Goal: Information Seeking & Learning: Check status

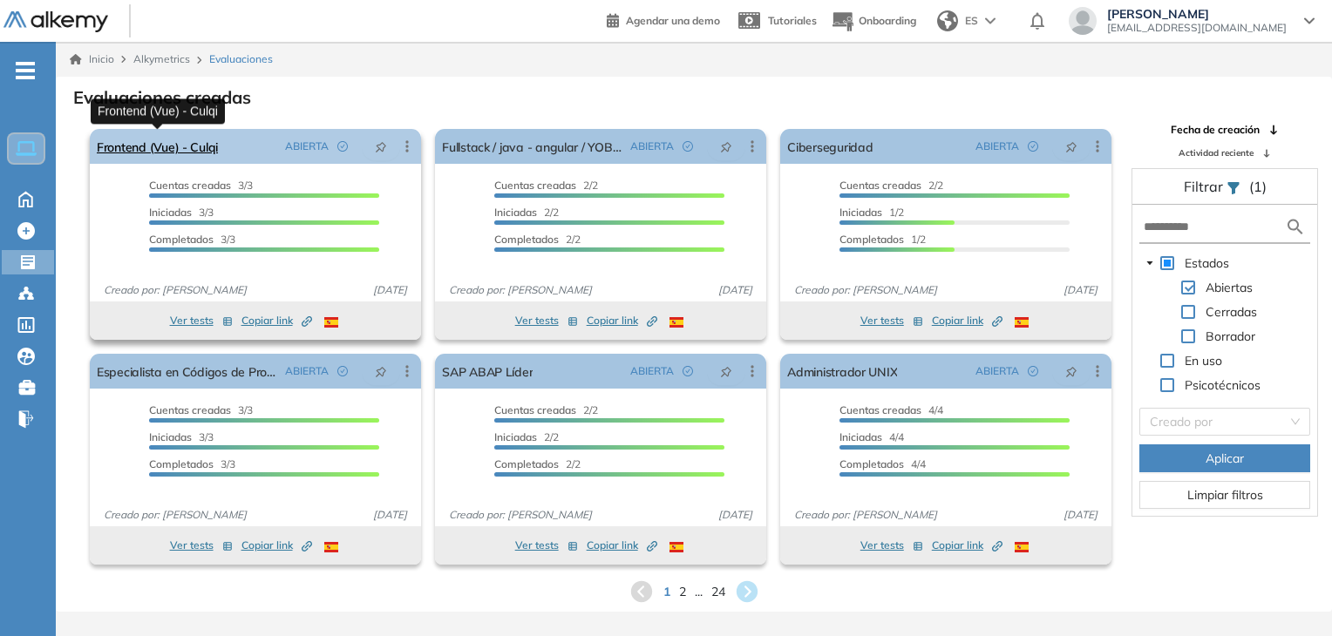
click at [166, 143] on link "Frontend (Vue) - Culqi" at bounding box center [157, 146] width 121 height 35
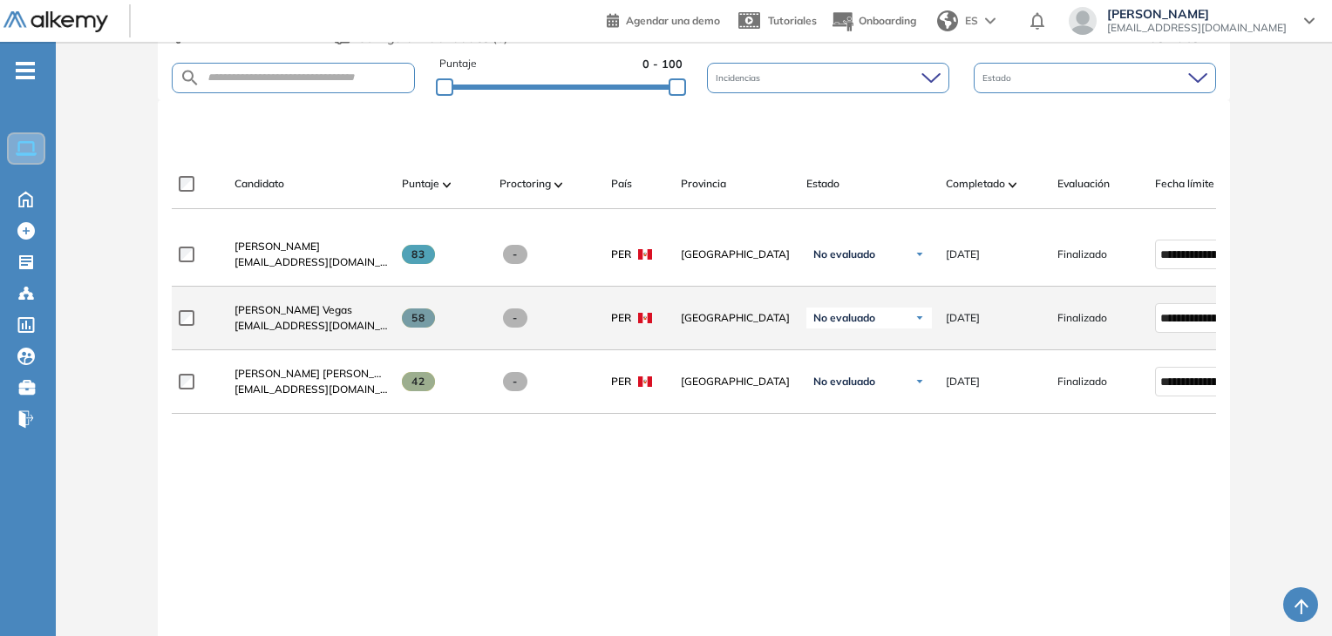
scroll to position [436, 0]
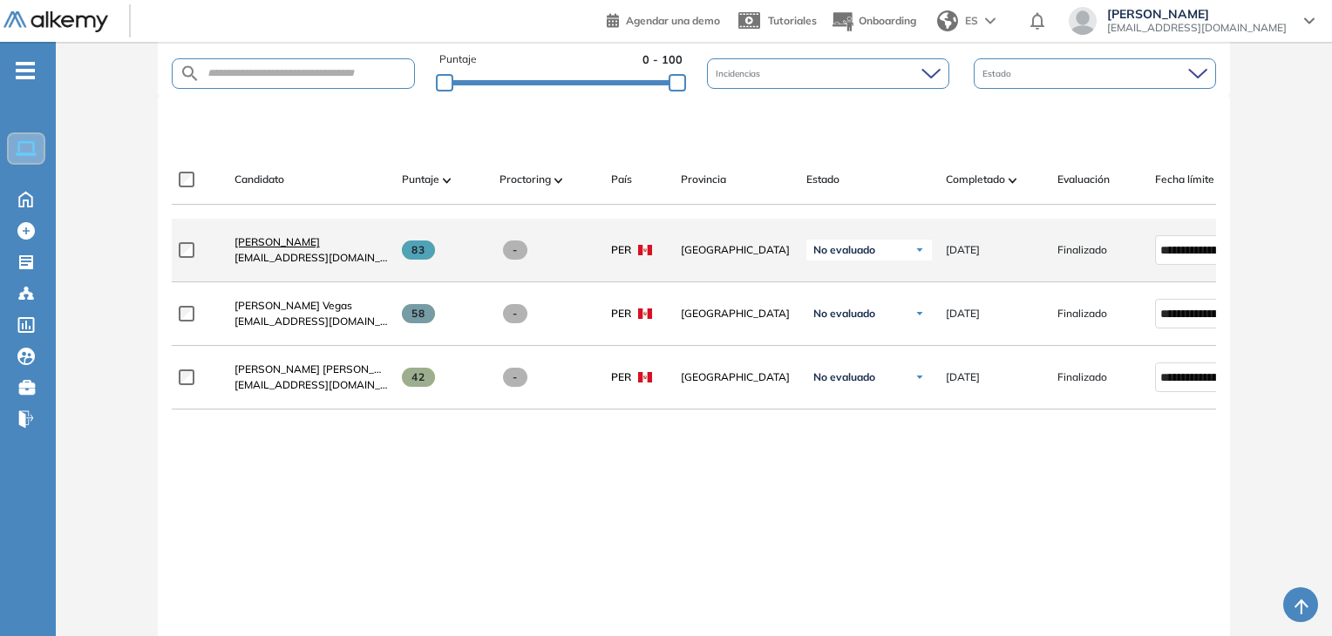
click at [301, 248] on span "[PERSON_NAME]" at bounding box center [276, 241] width 85 height 13
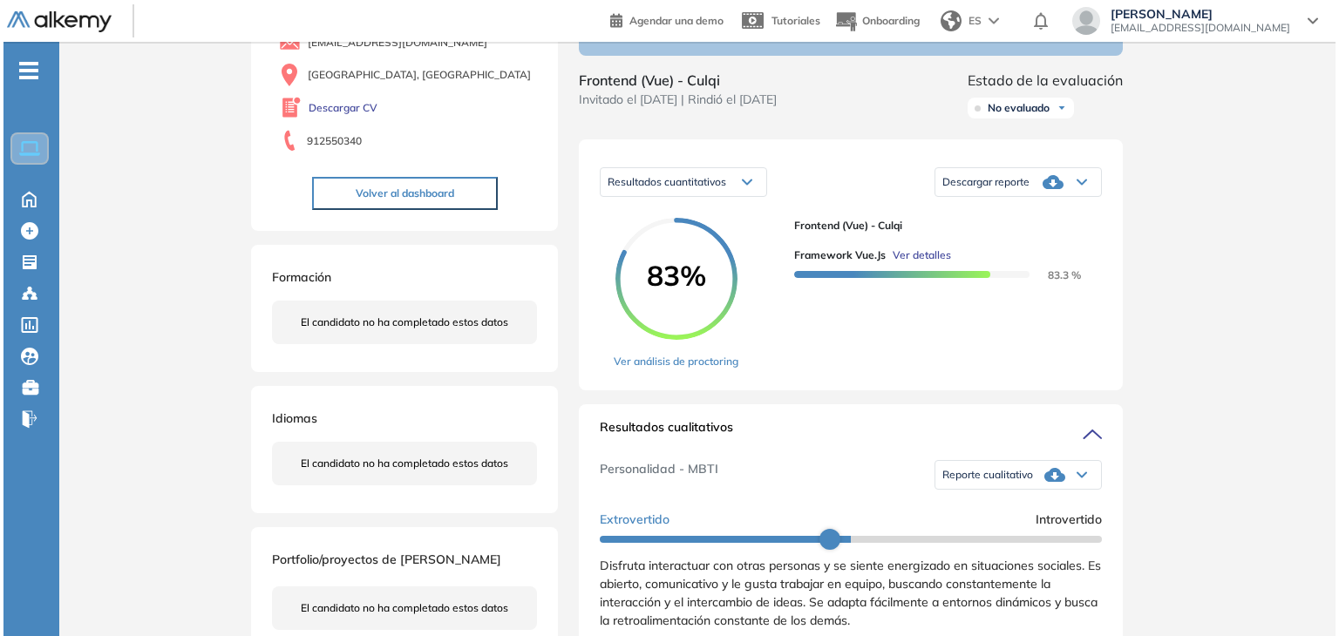
scroll to position [174, 0]
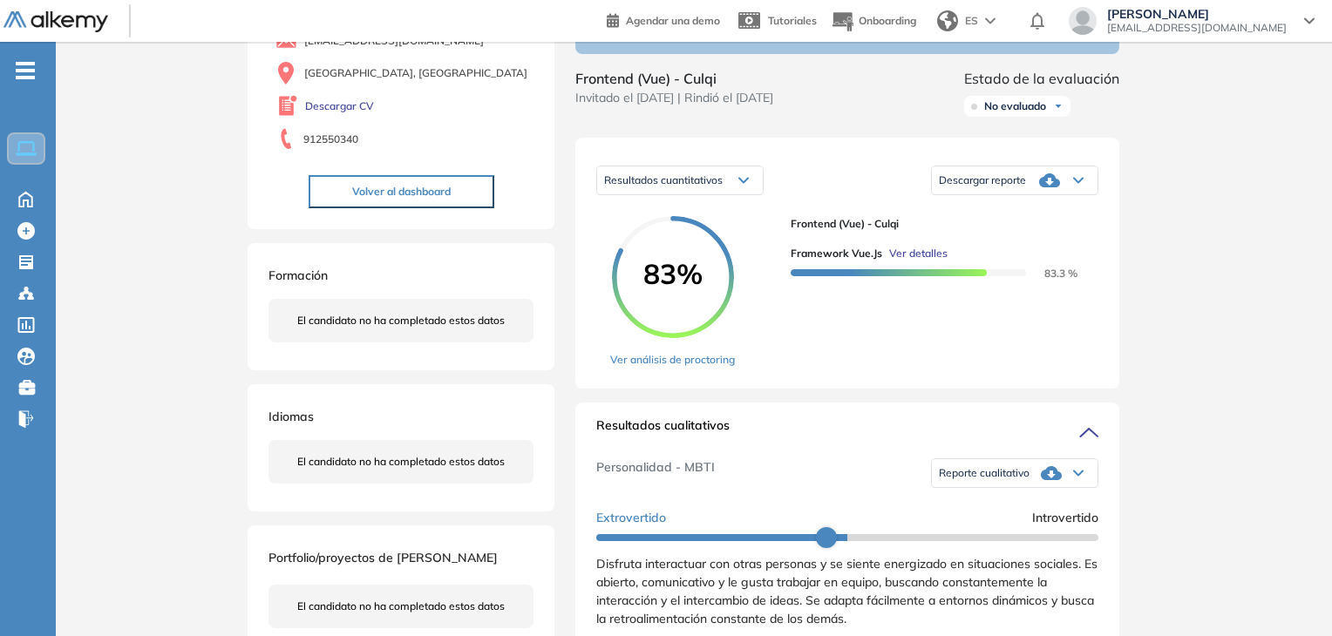
click at [917, 261] on span "Ver detalles" at bounding box center [918, 254] width 58 height 16
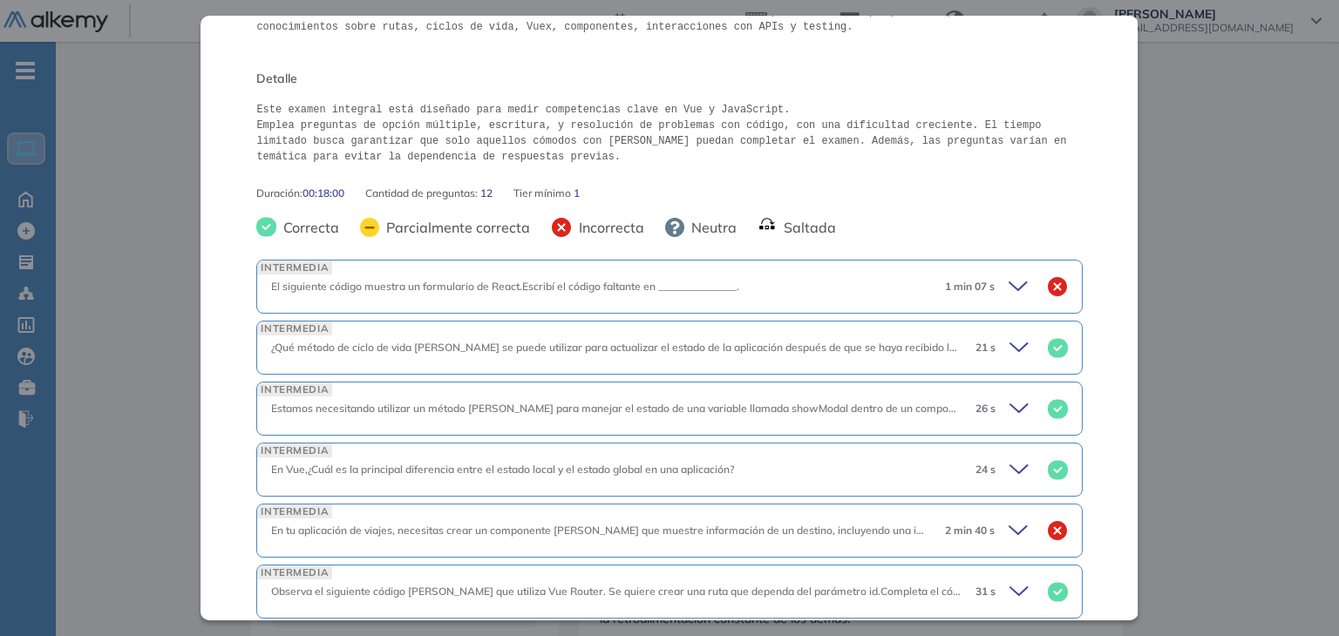
scroll to position [349, 0]
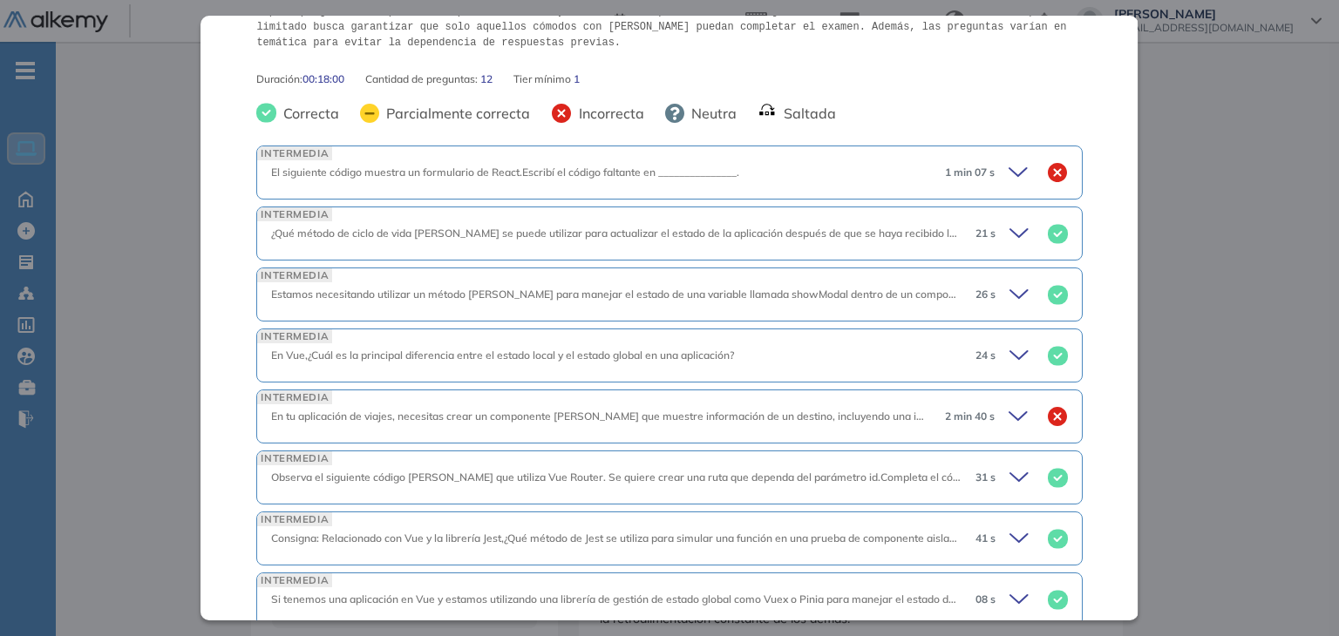
click at [1009, 180] on icon at bounding box center [1021, 172] width 24 height 24
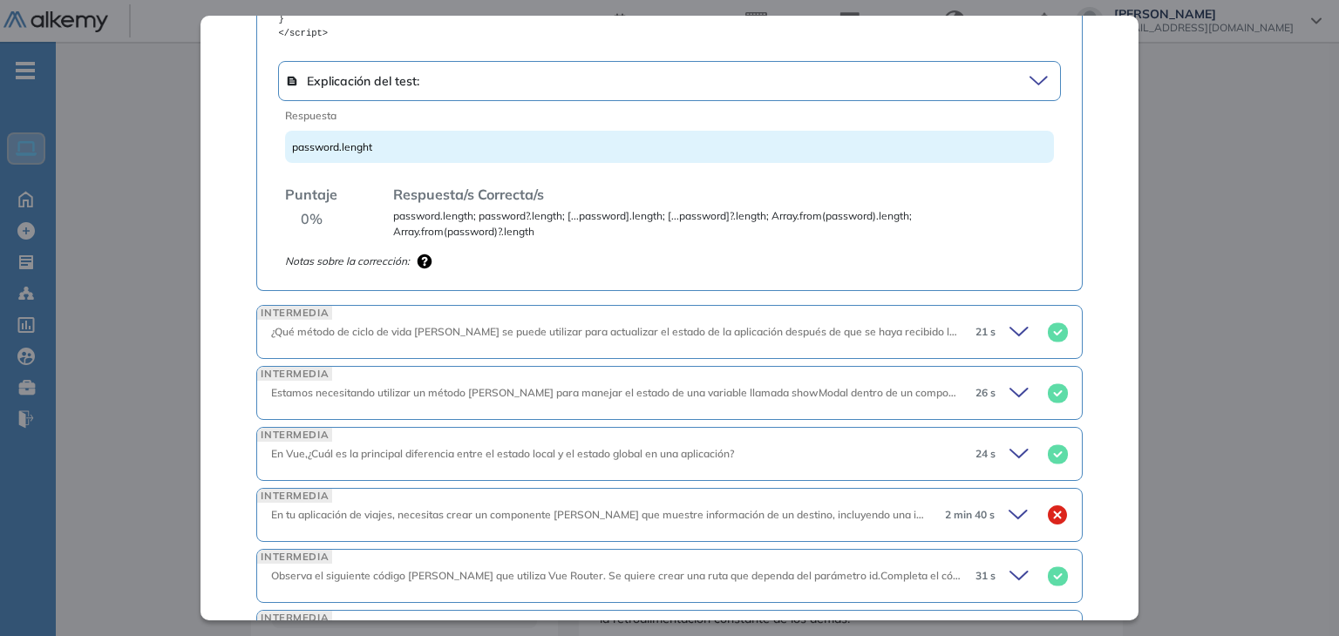
scroll to position [1220, 0]
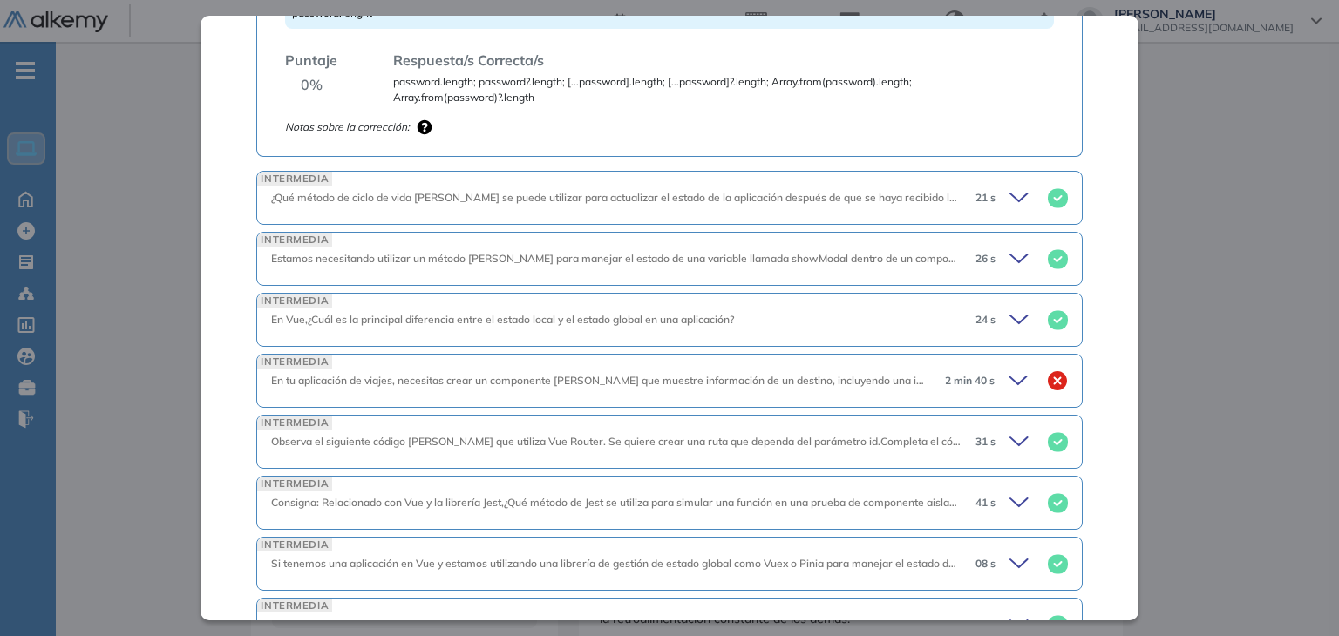
click at [1009, 195] on icon at bounding box center [1021, 198] width 24 height 24
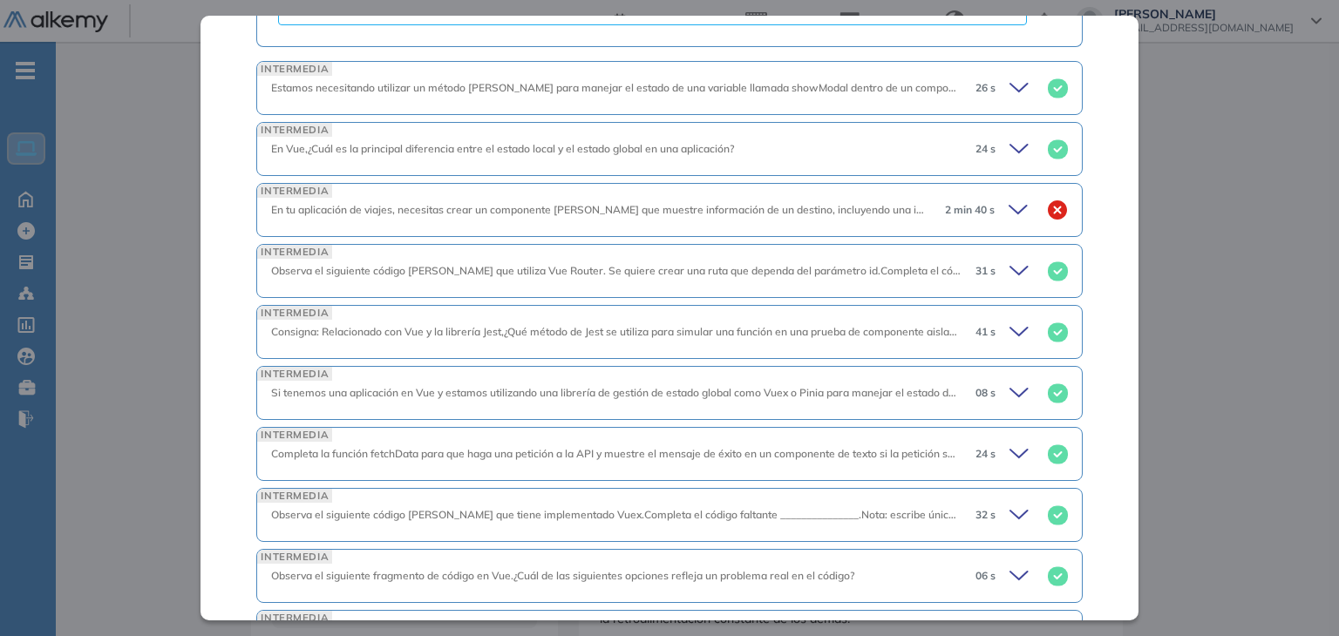
scroll to position [1853, 0]
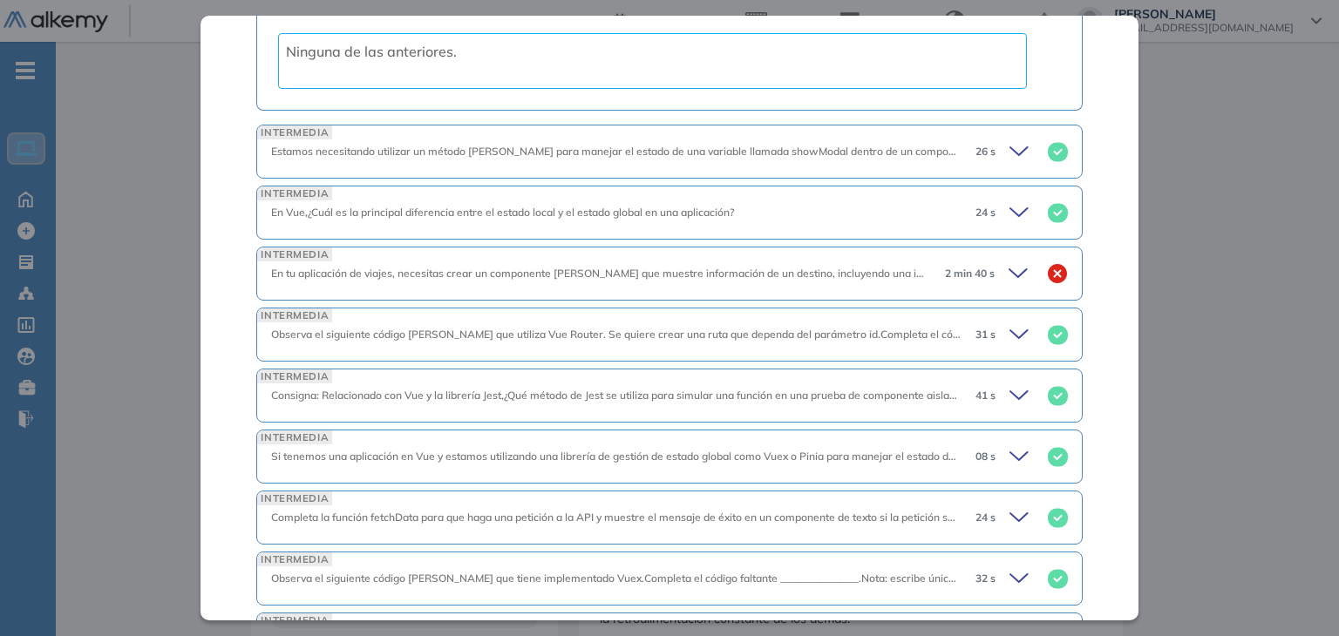
click at [1012, 269] on icon at bounding box center [1021, 273] width 24 height 24
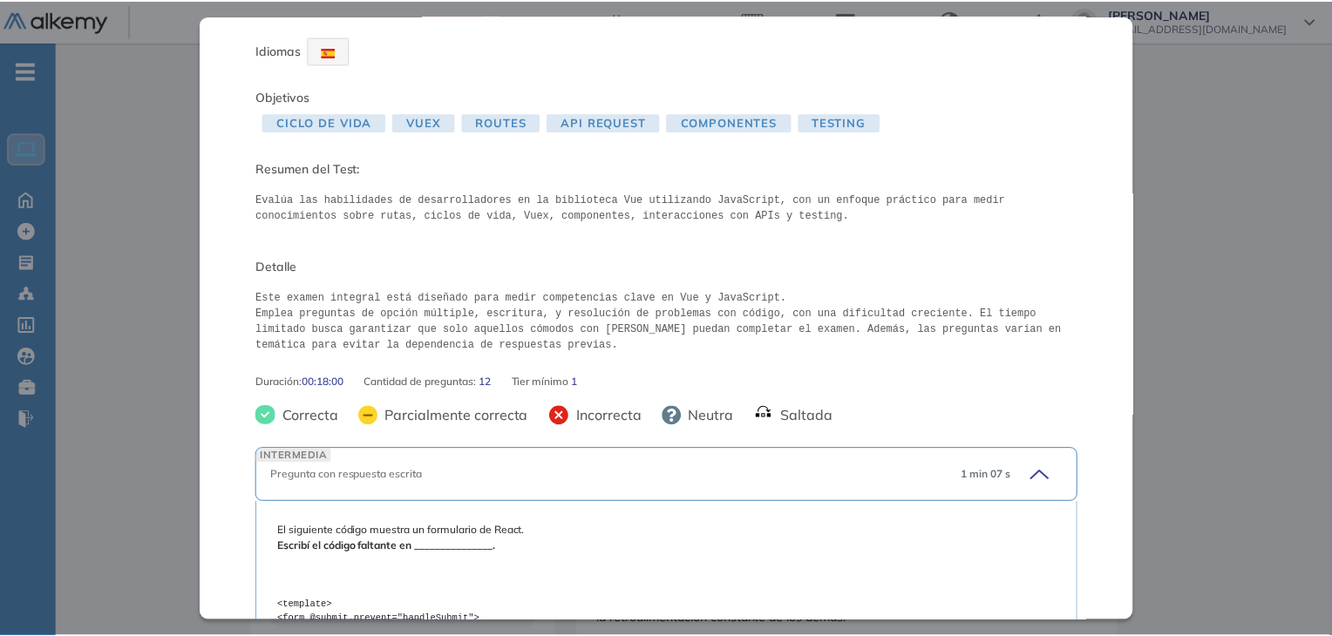
scroll to position [0, 0]
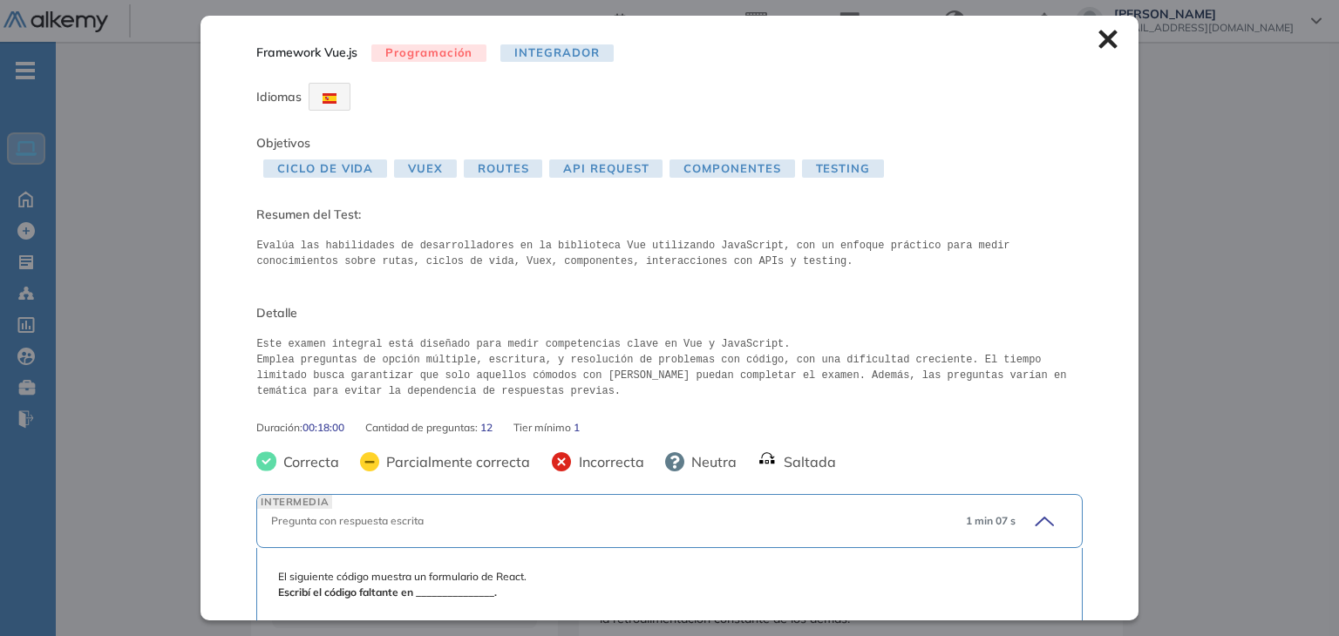
click at [1098, 44] on icon at bounding box center [1107, 40] width 18 height 18
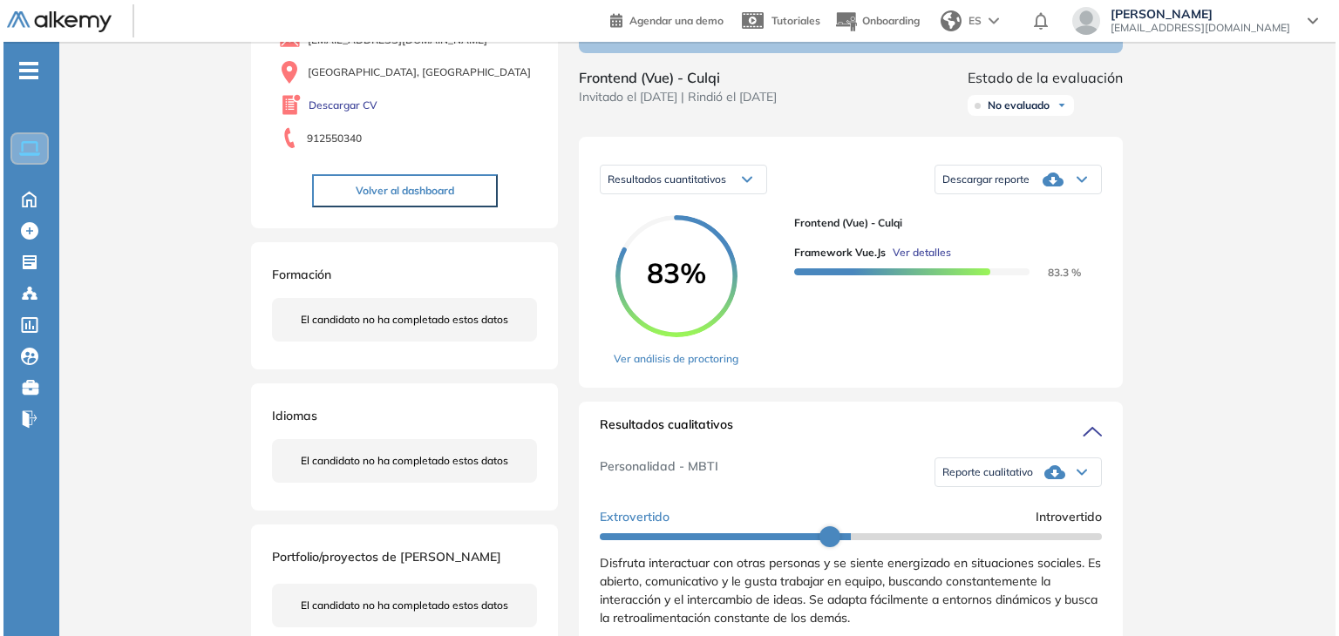
scroll to position [174, 0]
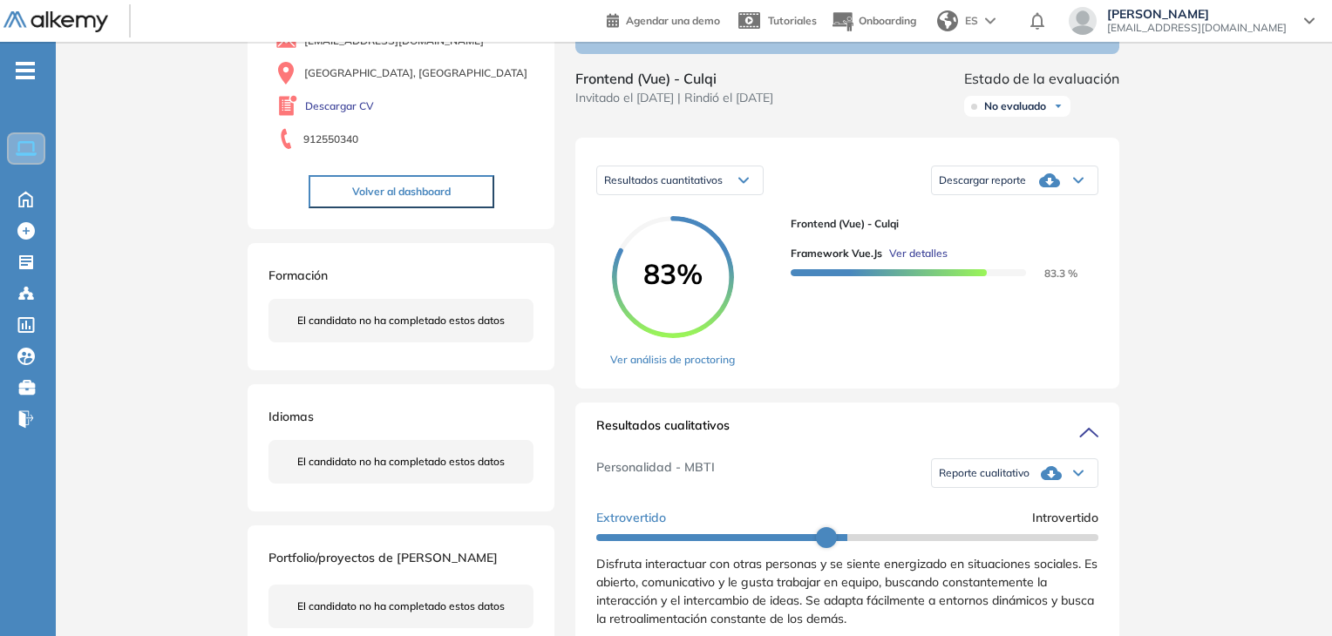
click at [914, 261] on span "Ver detalles" at bounding box center [918, 254] width 58 height 16
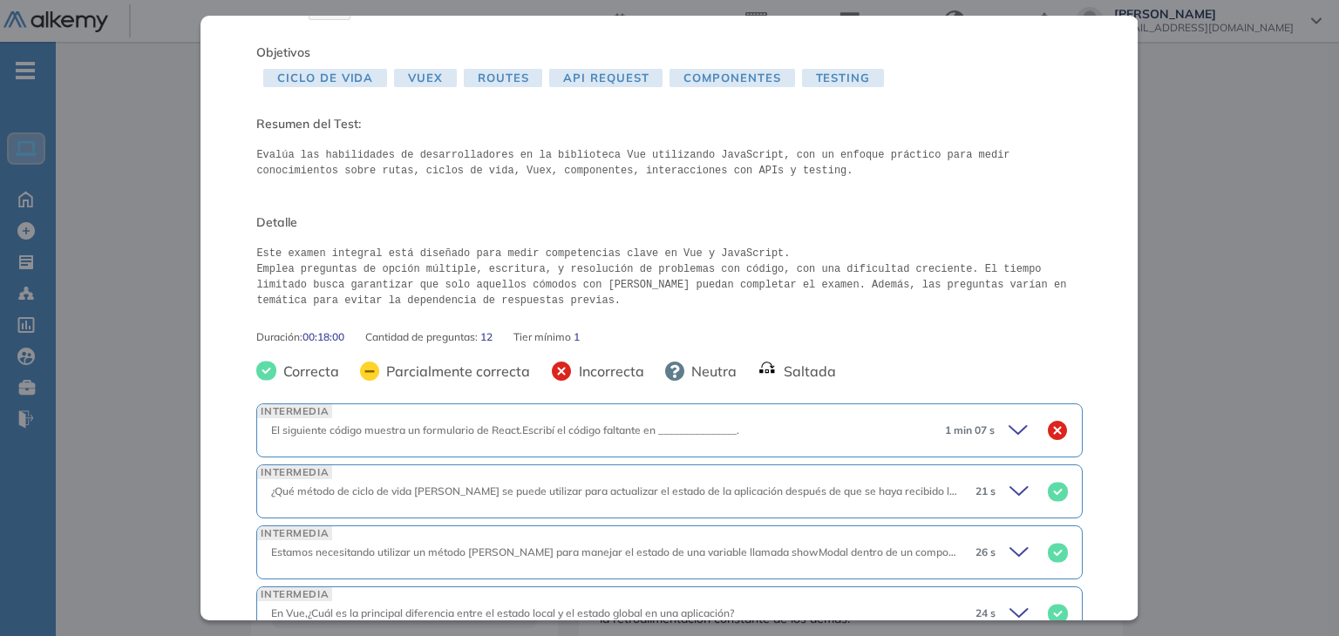
scroll to position [261, 0]
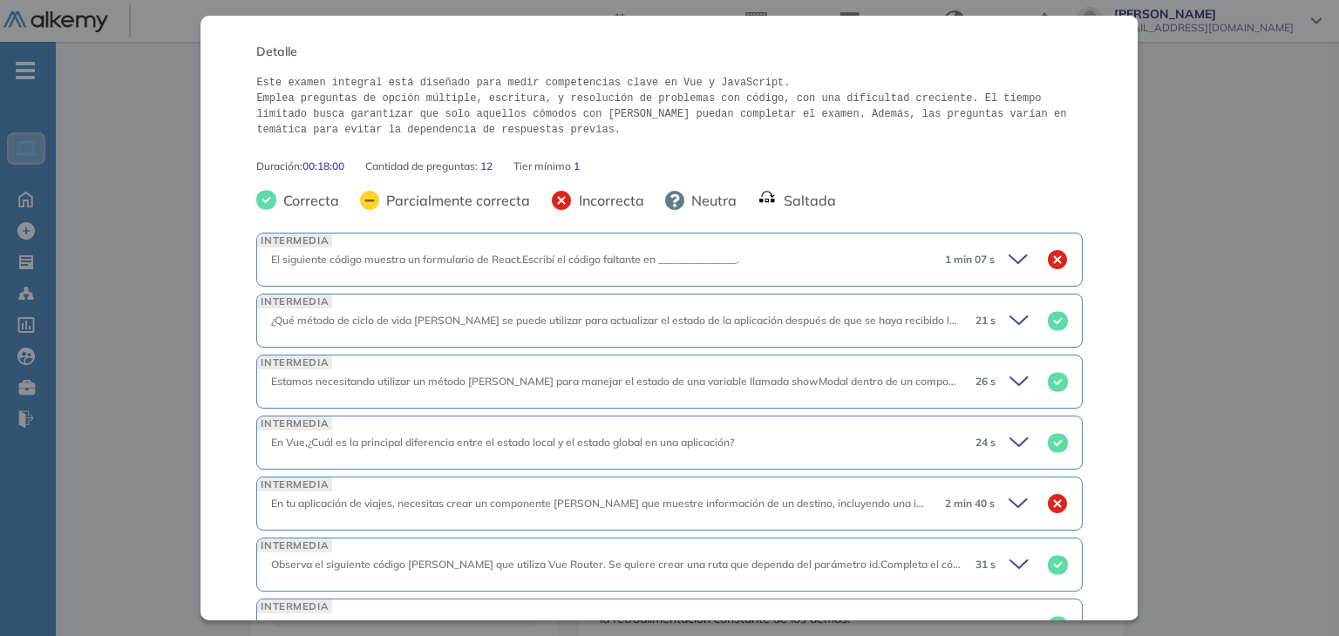
click at [994, 261] on div "1 min 07 s" at bounding box center [999, 260] width 137 height 24
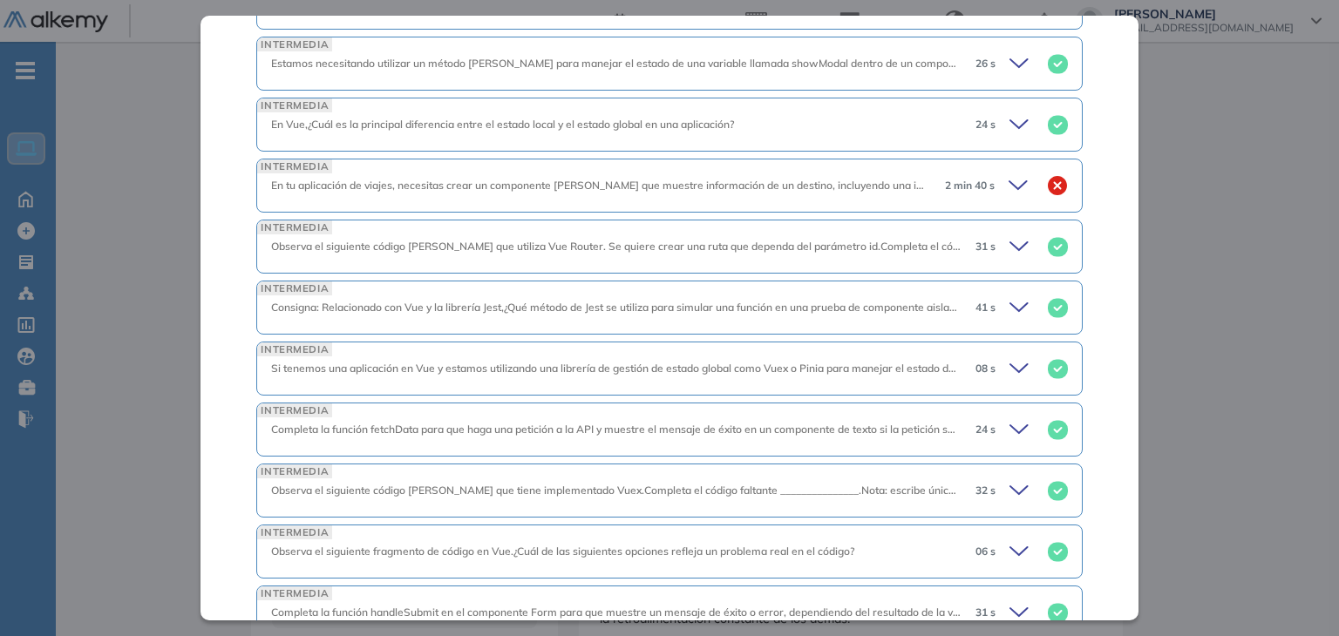
scroll to position [1241, 0]
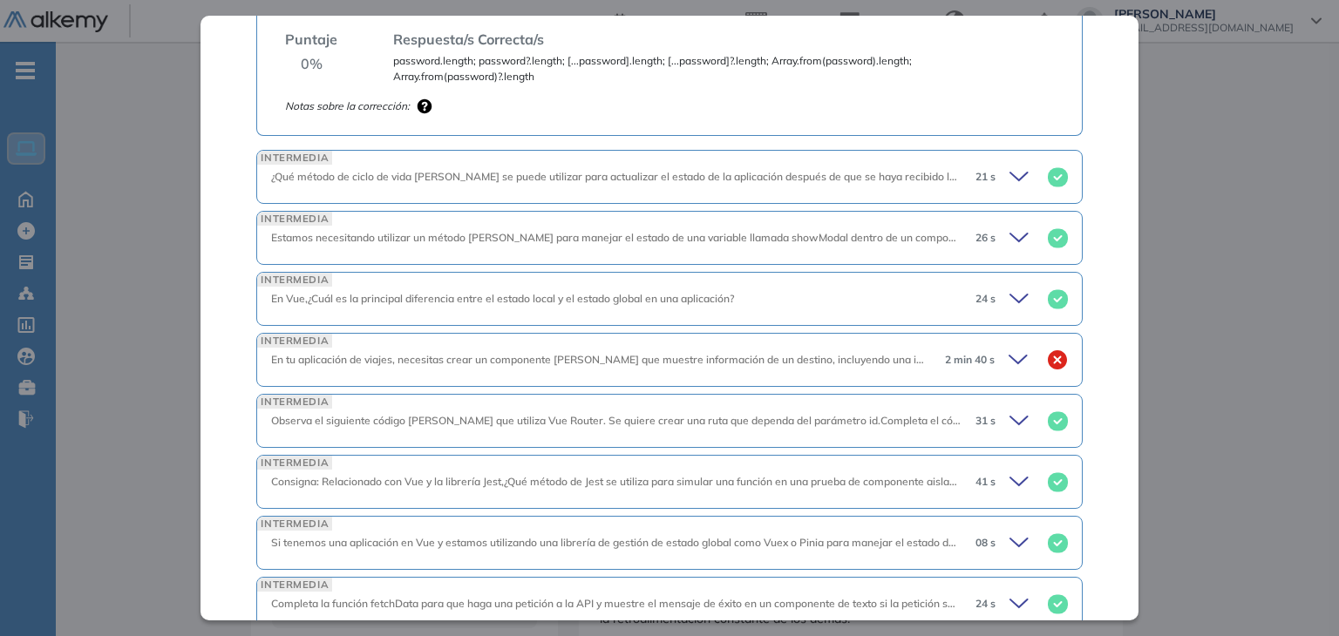
click at [1009, 172] on icon at bounding box center [1021, 177] width 24 height 24
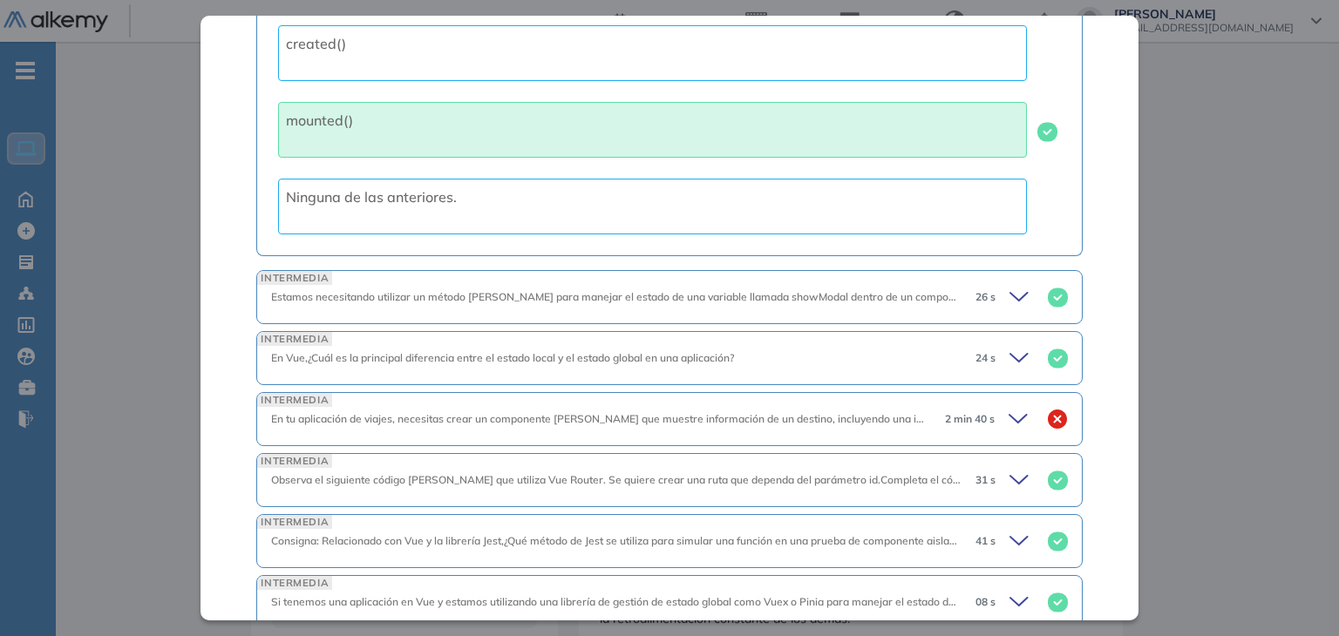
scroll to position [1795, 0]
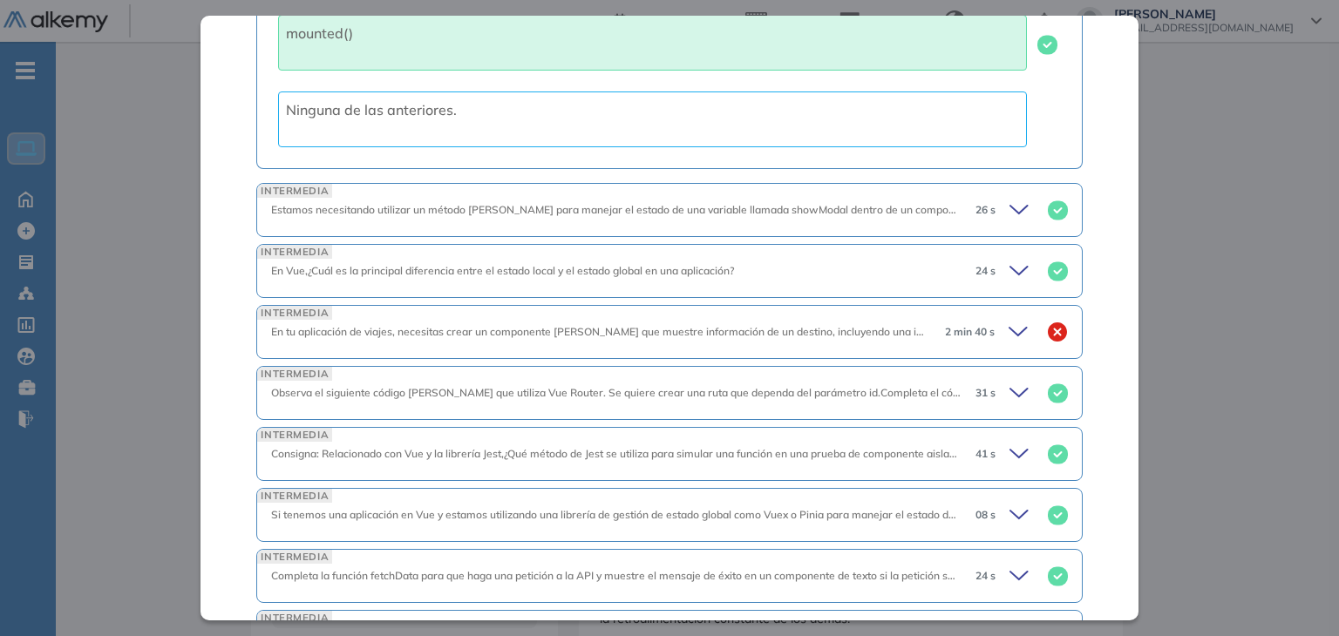
click at [1010, 207] on icon at bounding box center [1018, 210] width 17 height 8
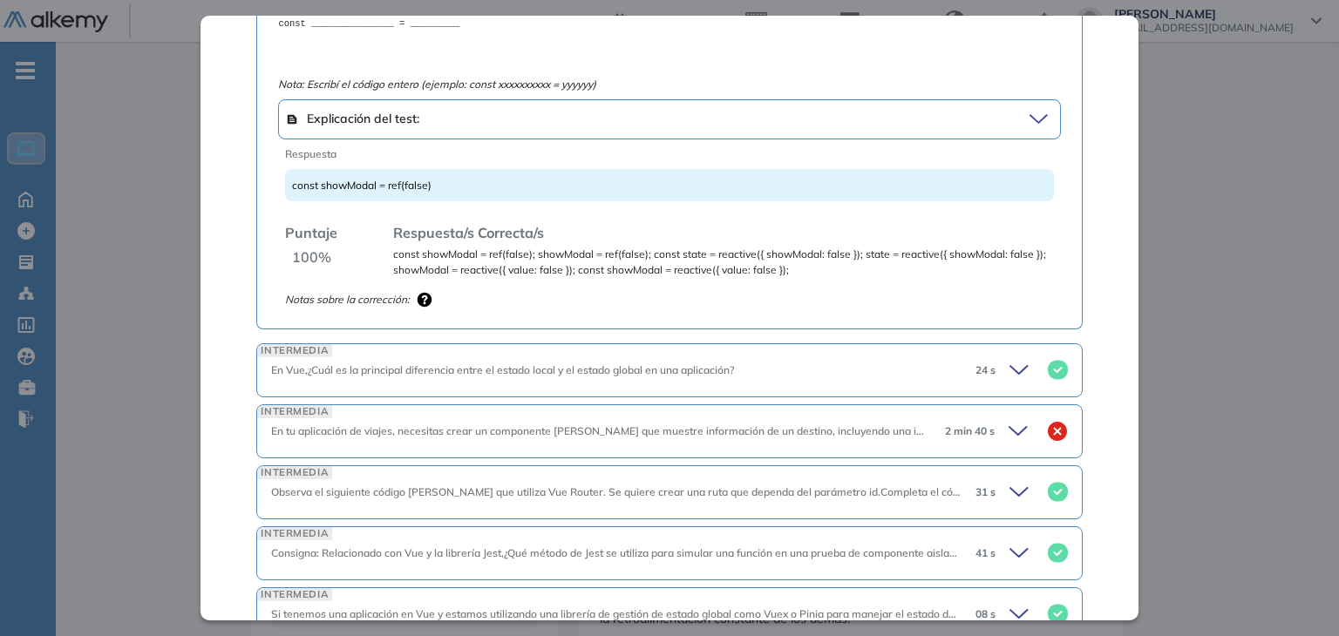
scroll to position [2318, 0]
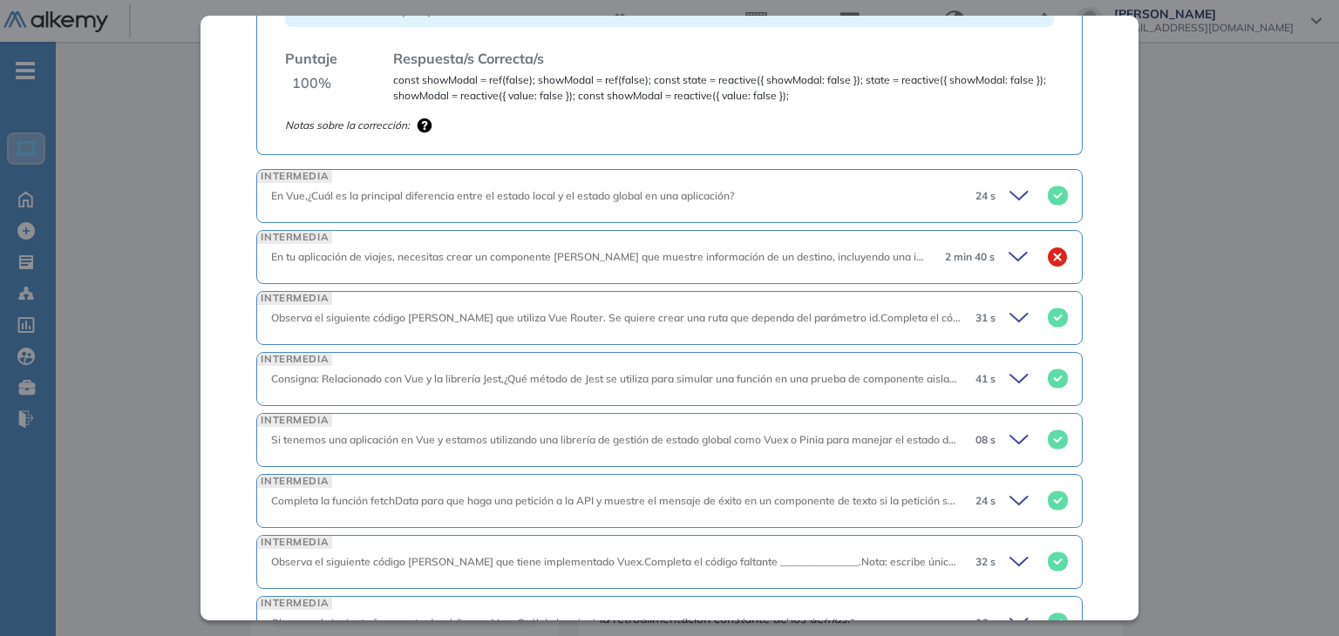
click at [1009, 188] on icon at bounding box center [1021, 196] width 24 height 24
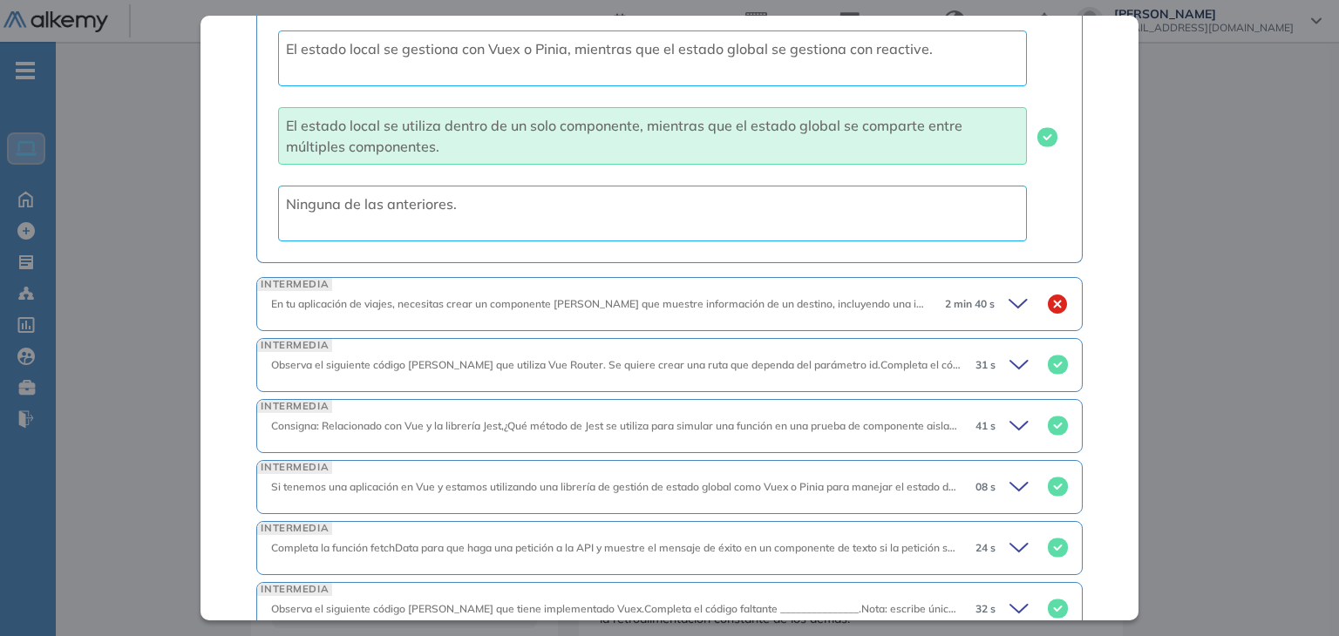
scroll to position [2867, 0]
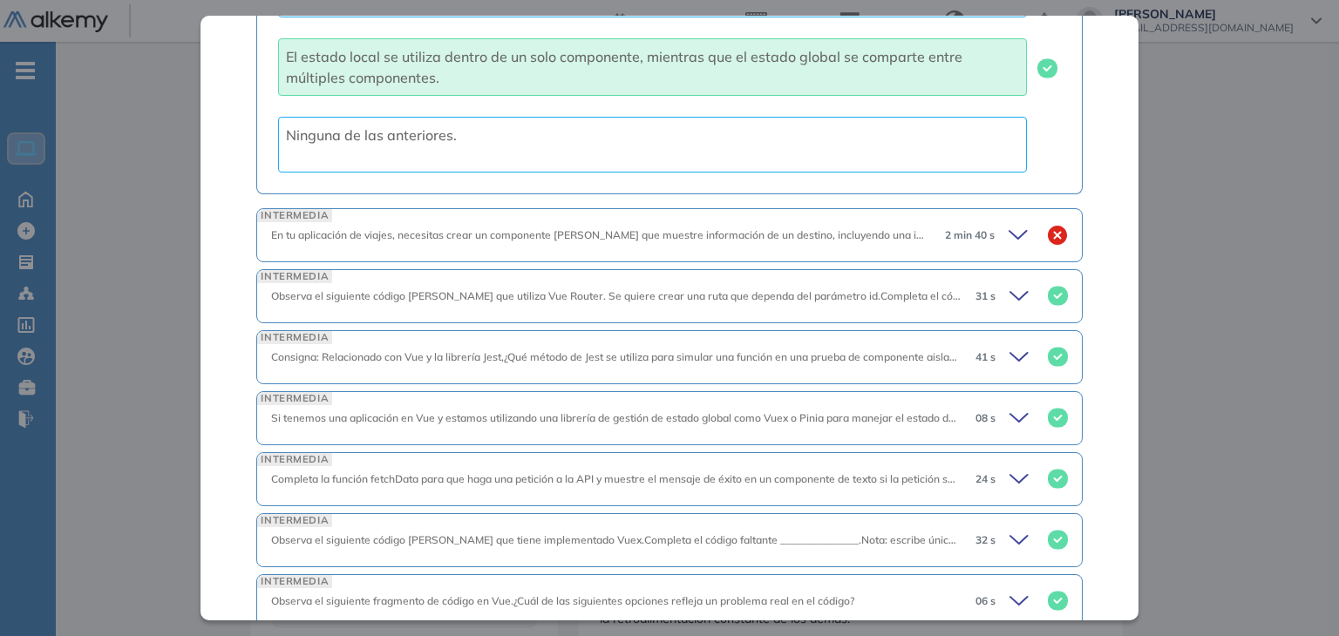
click at [994, 224] on div "2 min 40 s" at bounding box center [999, 235] width 137 height 24
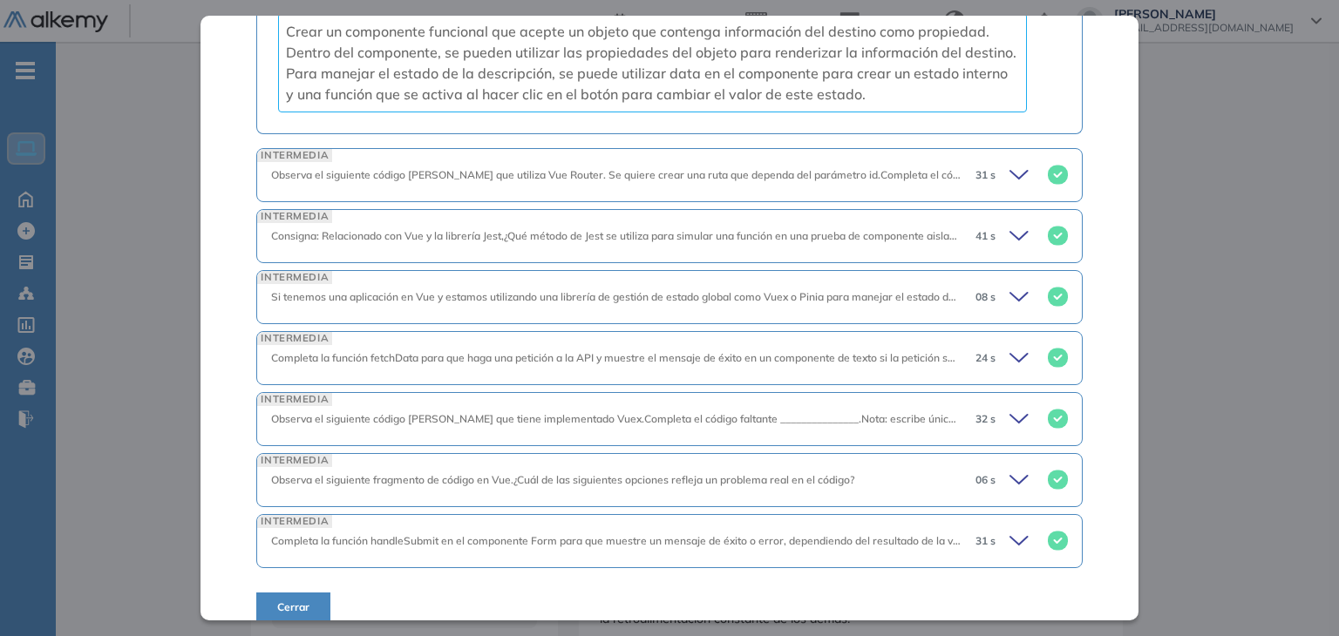
scroll to position [3654, 0]
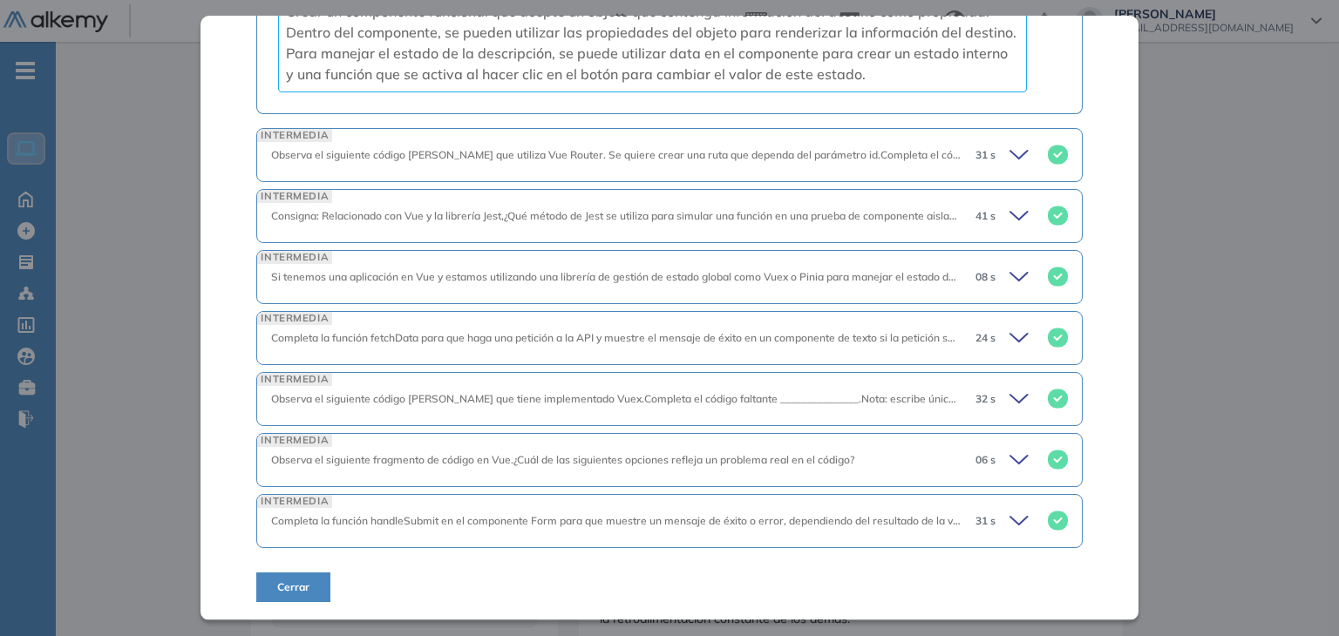
click at [1015, 156] on icon at bounding box center [1021, 155] width 24 height 24
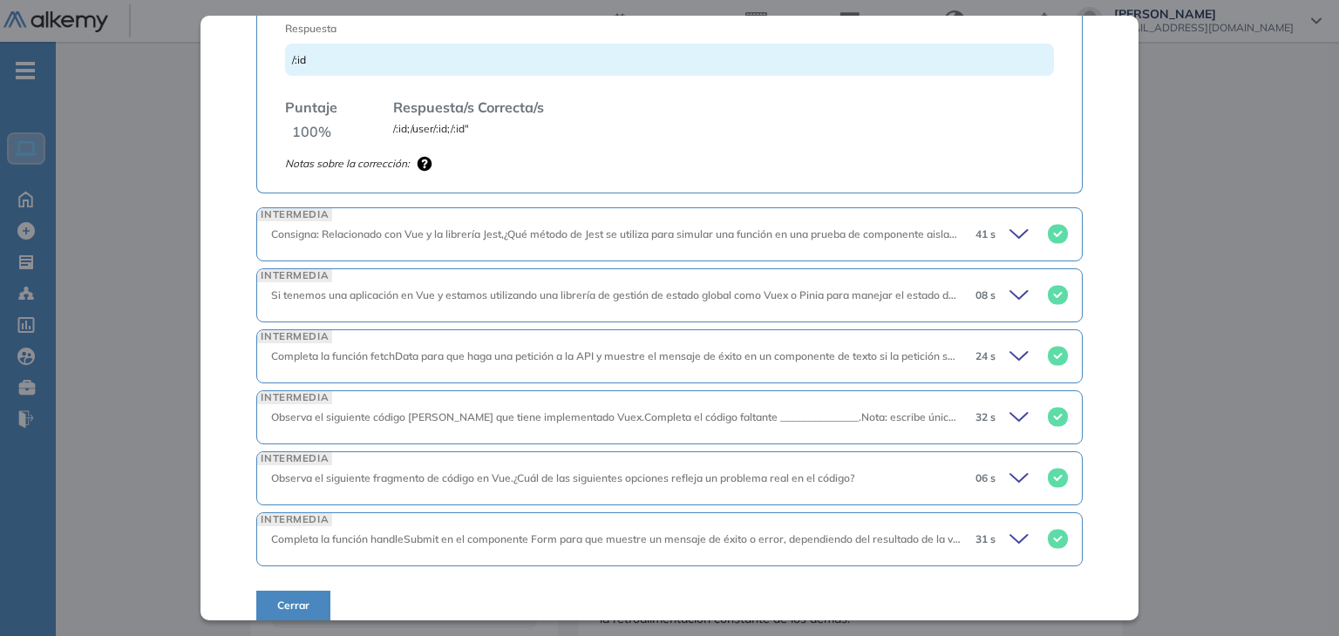
scroll to position [4194, 0]
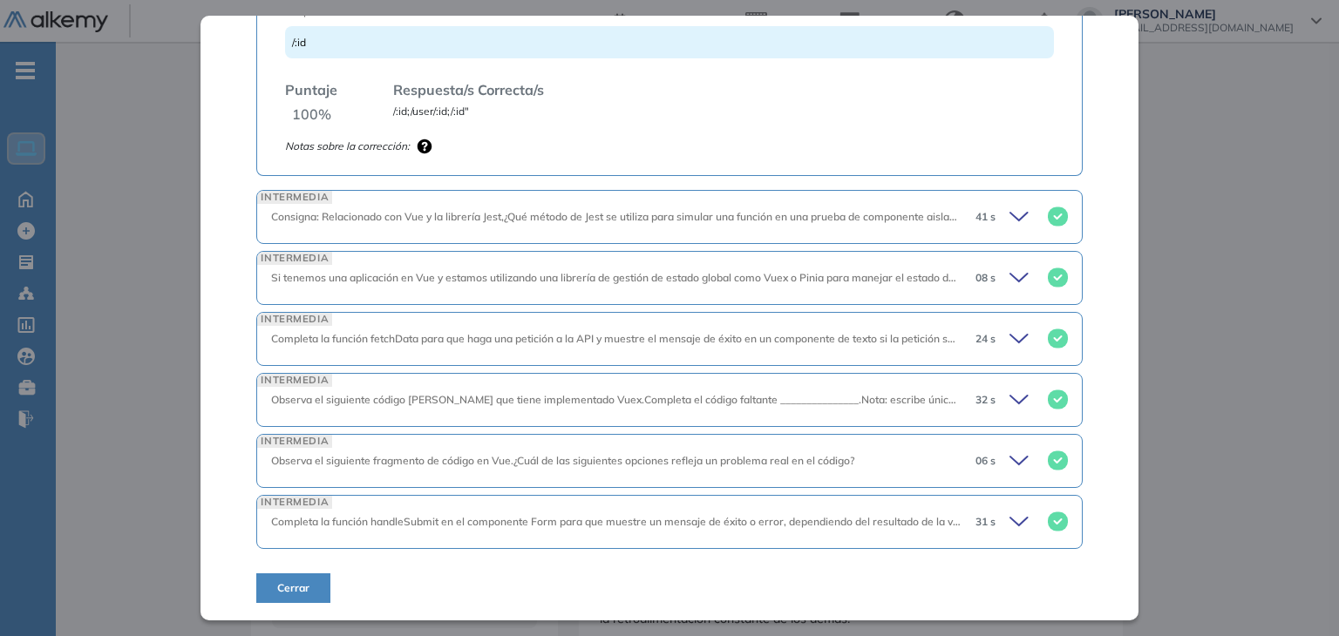
click at [1009, 229] on icon at bounding box center [1021, 217] width 24 height 24
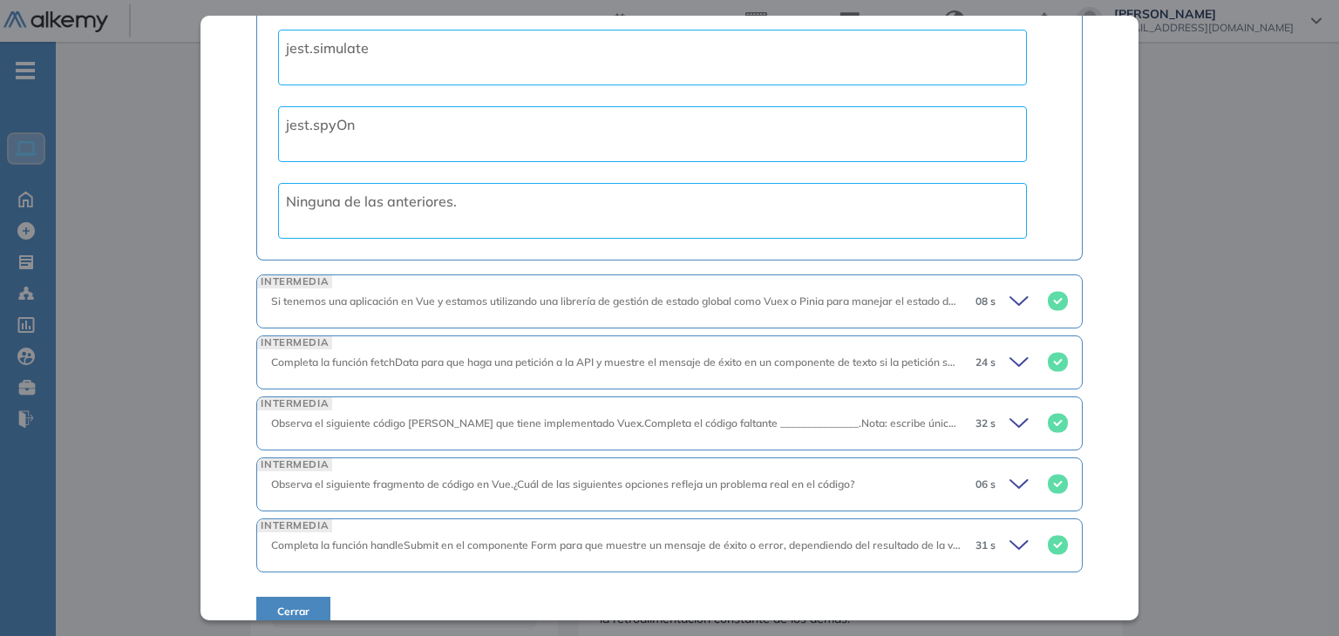
scroll to position [4720, 0]
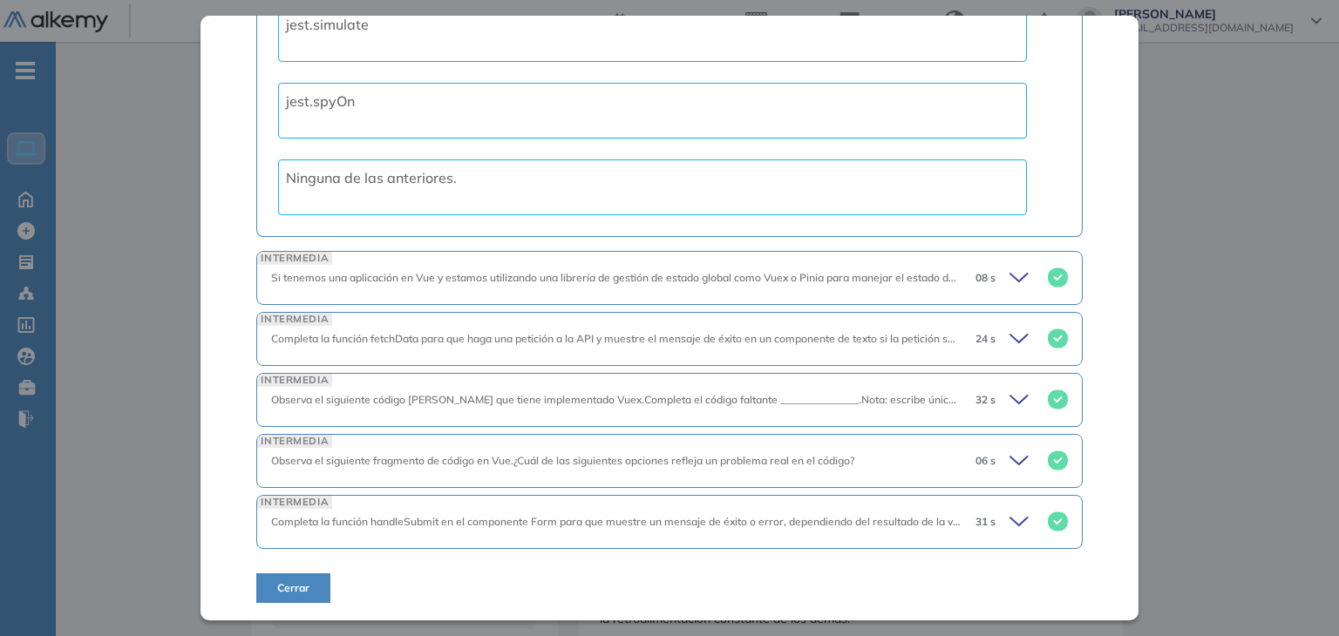
click at [992, 285] on div "08 s" at bounding box center [1014, 278] width 106 height 24
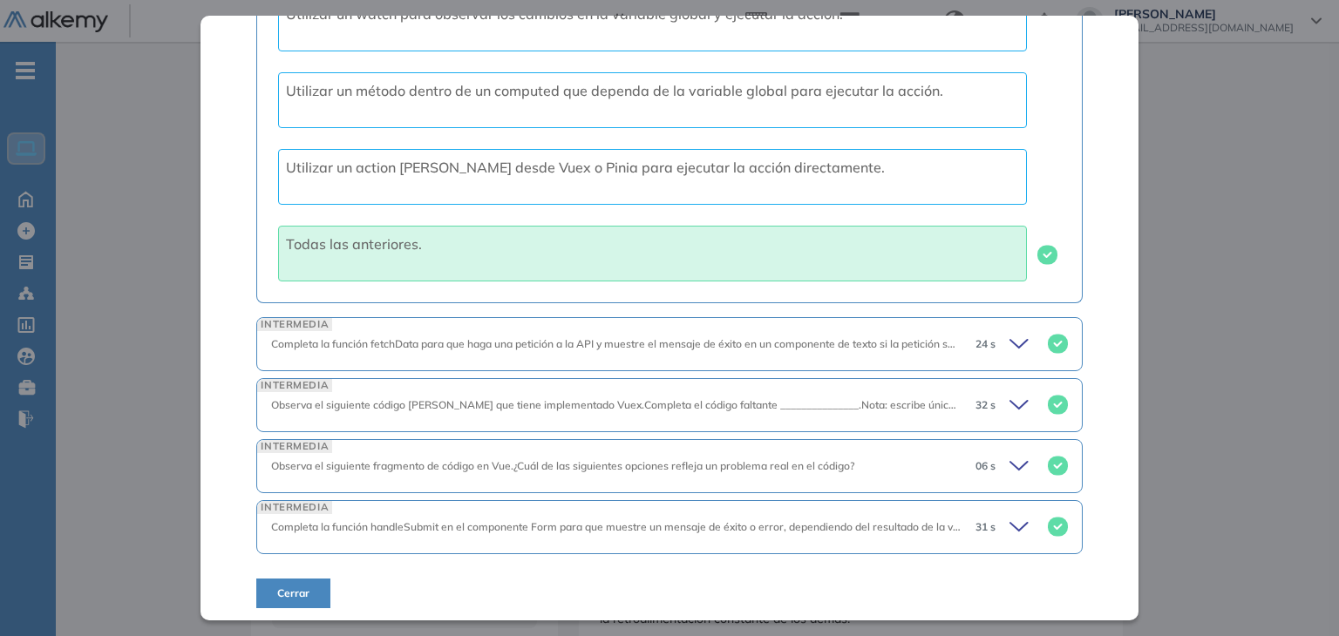
scroll to position [5261, 0]
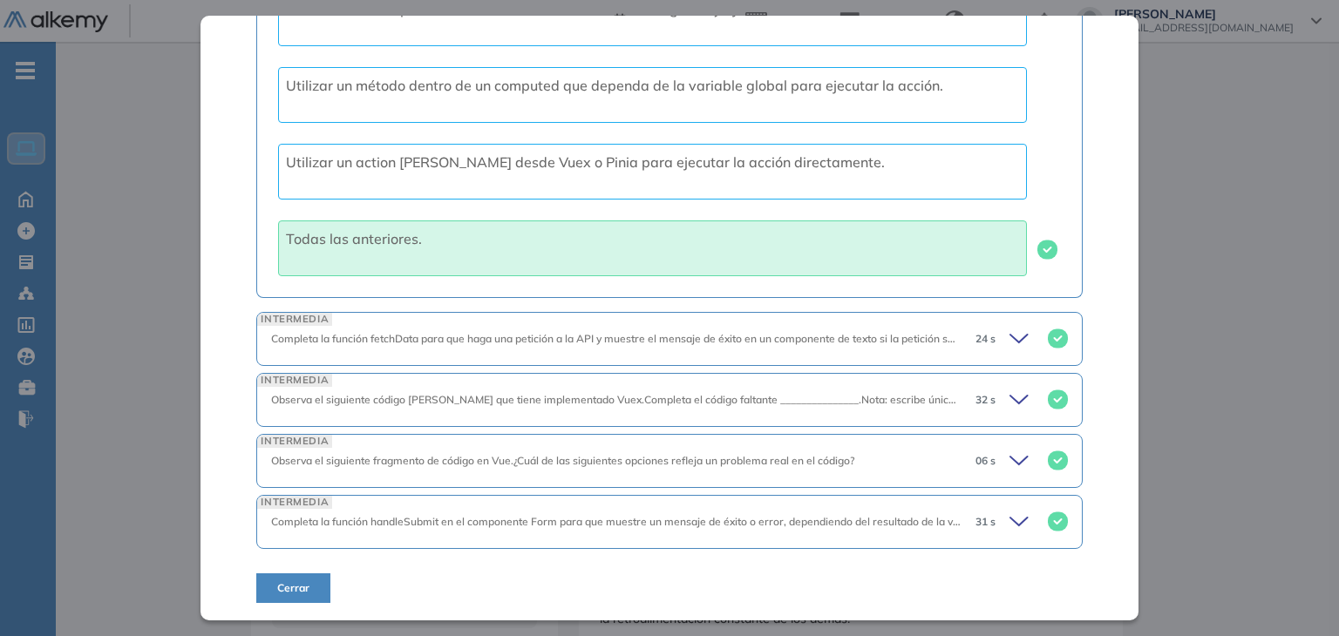
click at [964, 329] on div "24 s" at bounding box center [1014, 339] width 106 height 24
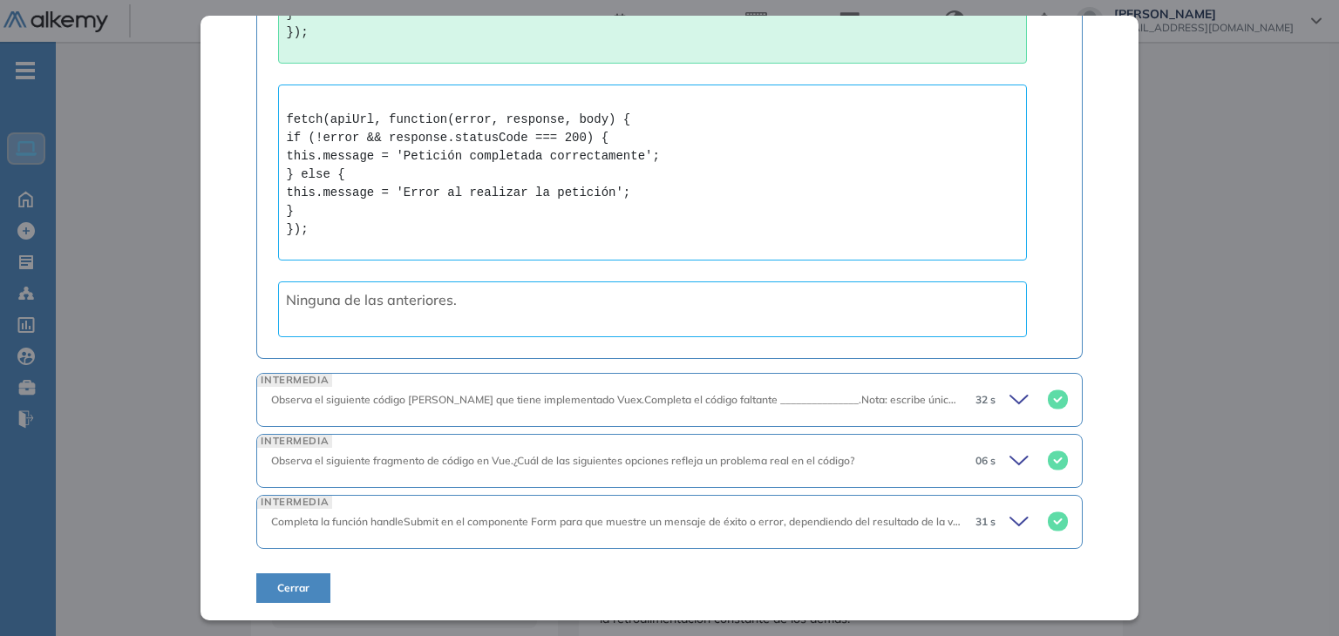
scroll to position [6708, 0]
click at [1009, 404] on icon at bounding box center [1021, 400] width 24 height 24
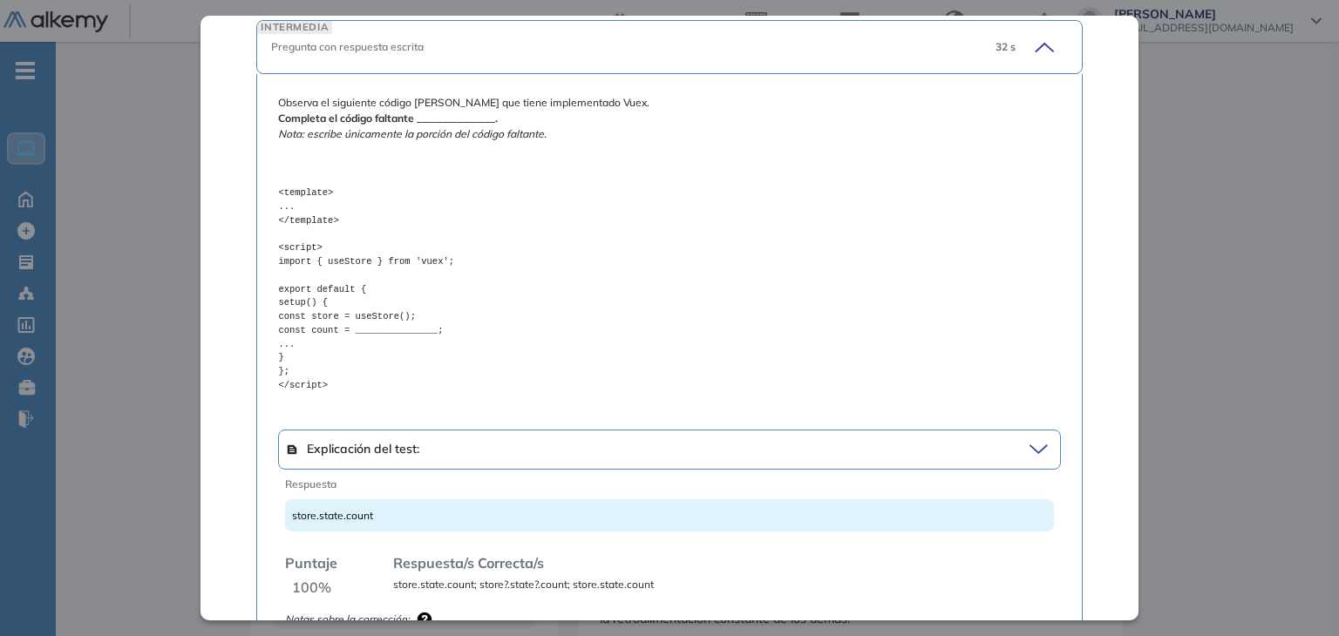
scroll to position [7291, 0]
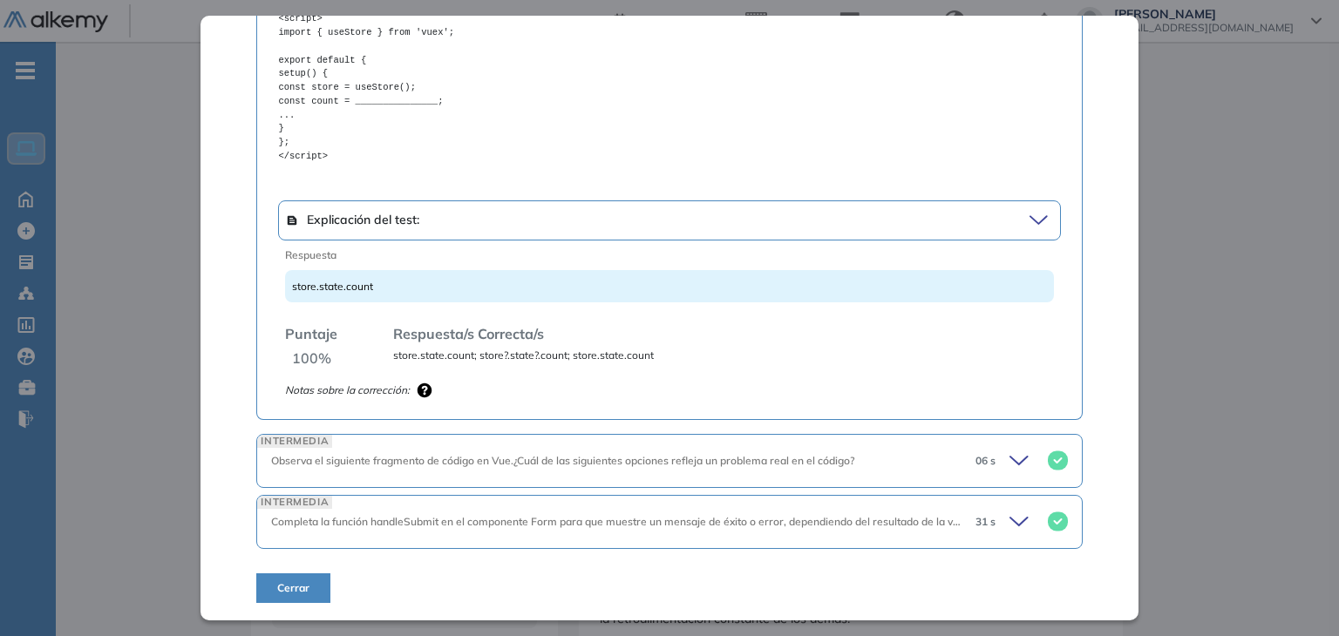
click at [987, 472] on div "06 s" at bounding box center [1014, 461] width 106 height 24
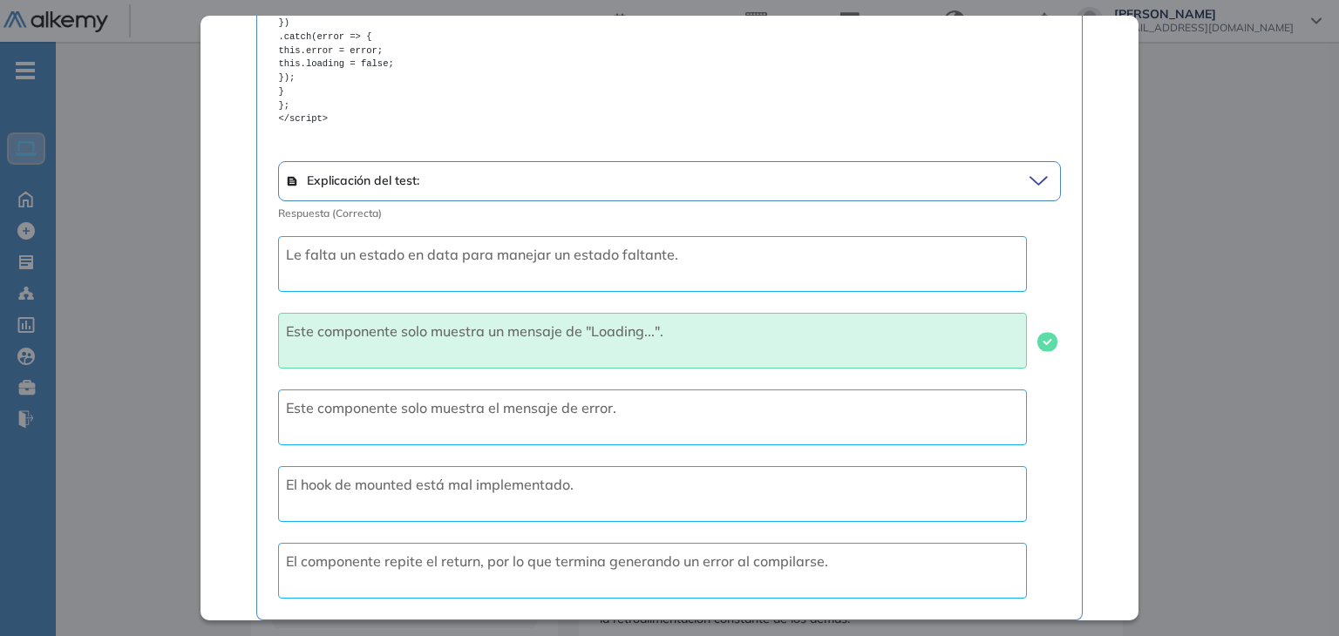
scroll to position [8392, 0]
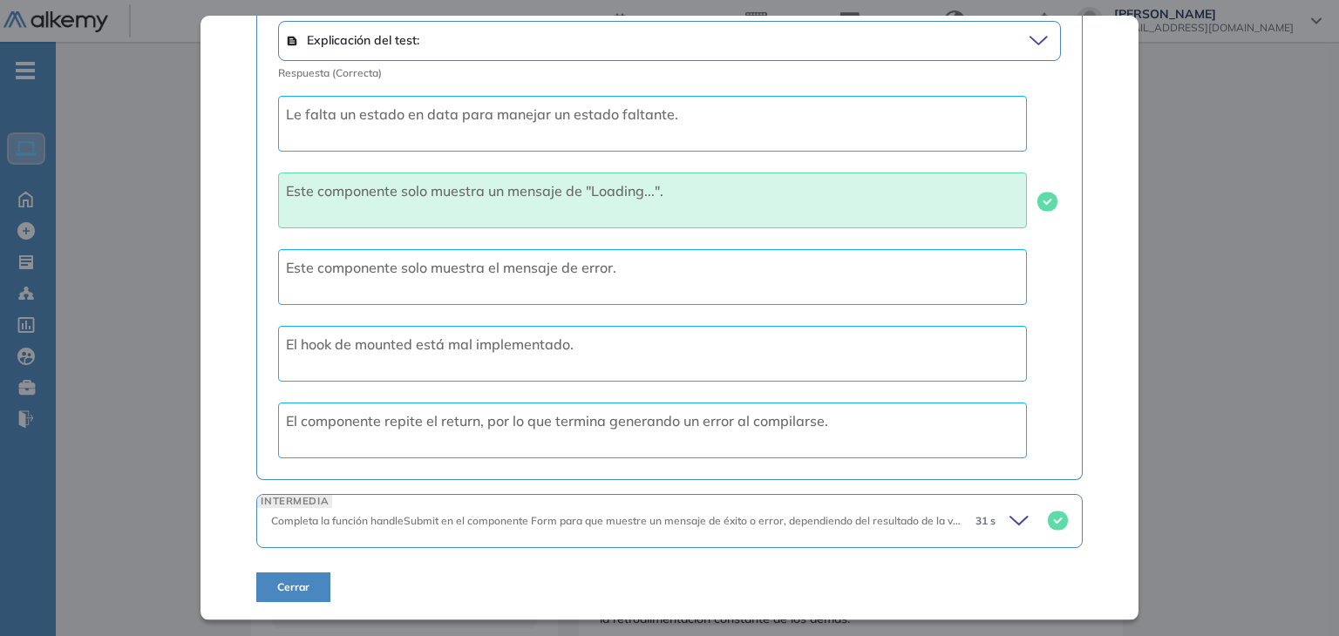
click at [1010, 520] on icon at bounding box center [1018, 521] width 17 height 8
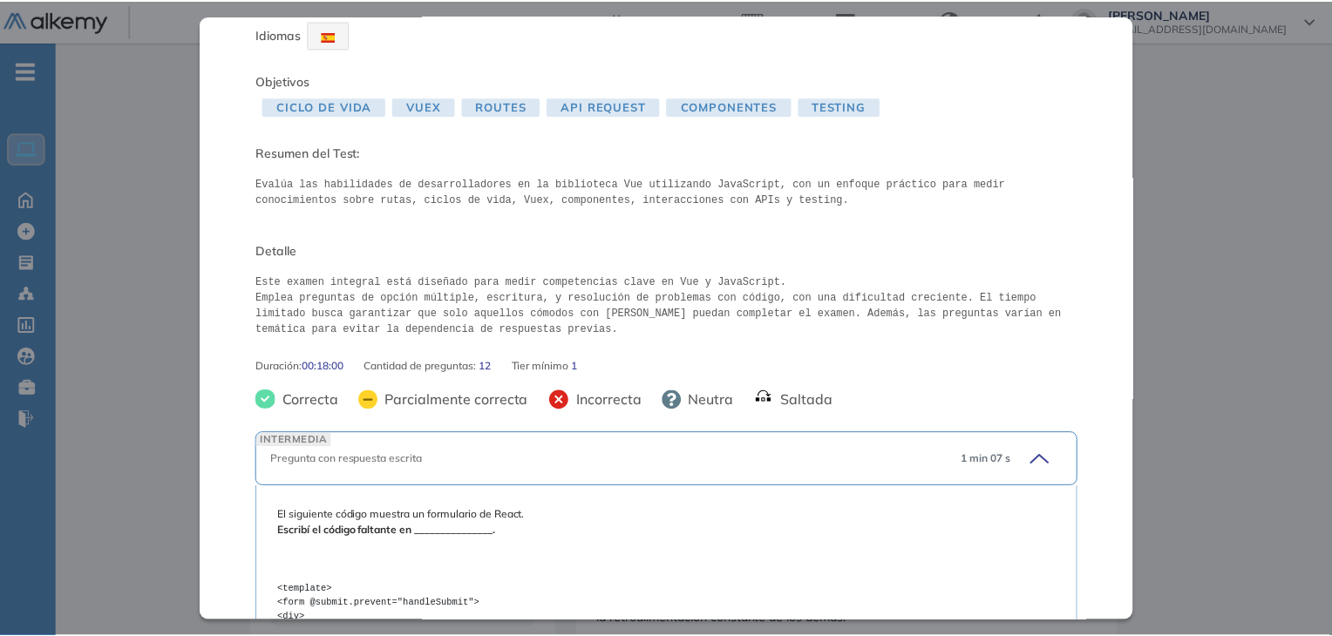
scroll to position [0, 0]
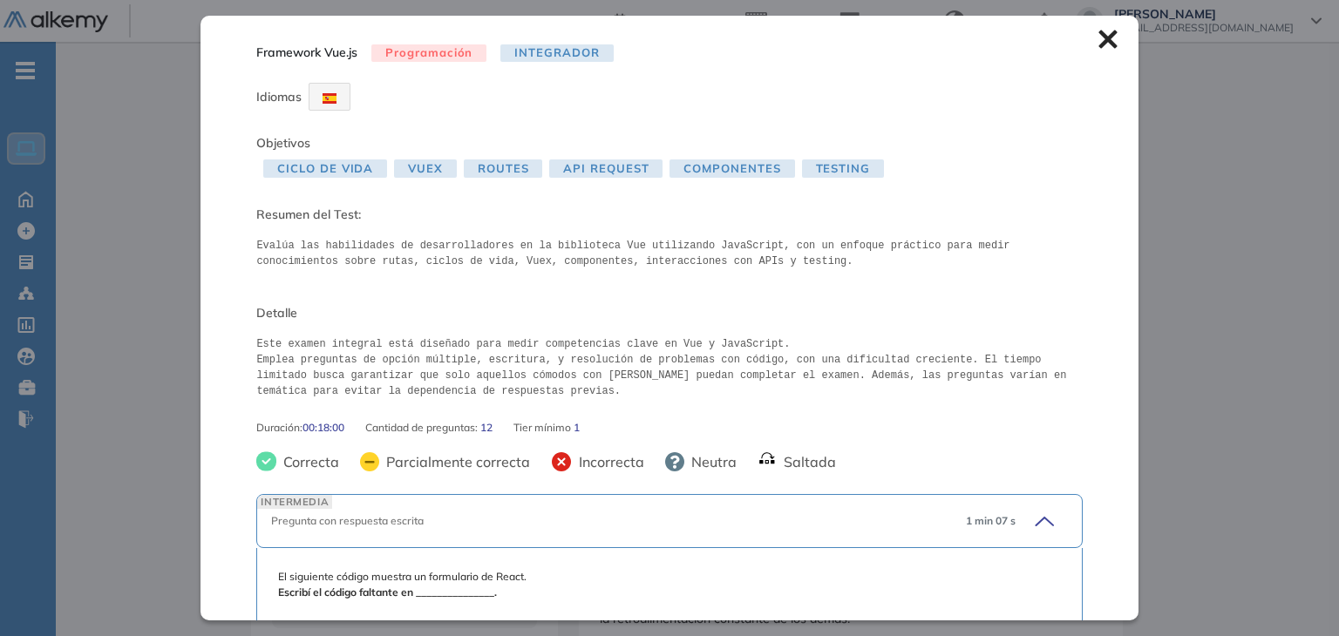
click at [1098, 41] on icon at bounding box center [1107, 39] width 19 height 19
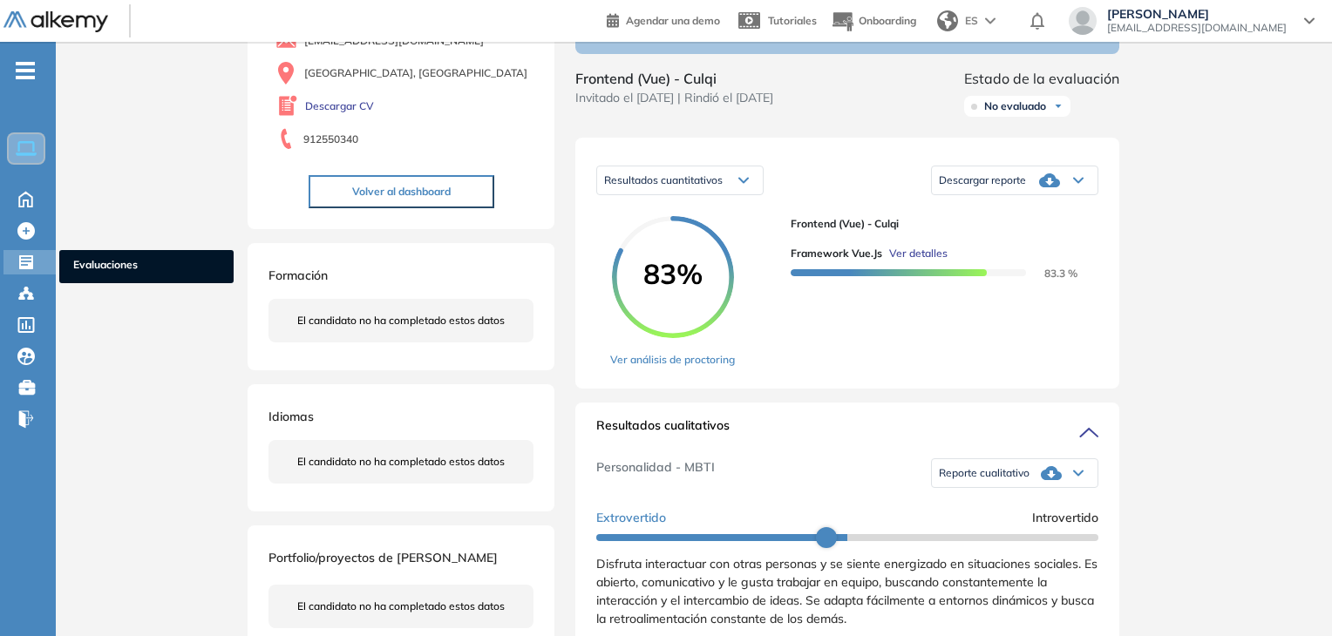
click at [22, 264] on icon at bounding box center [26, 262] width 14 height 14
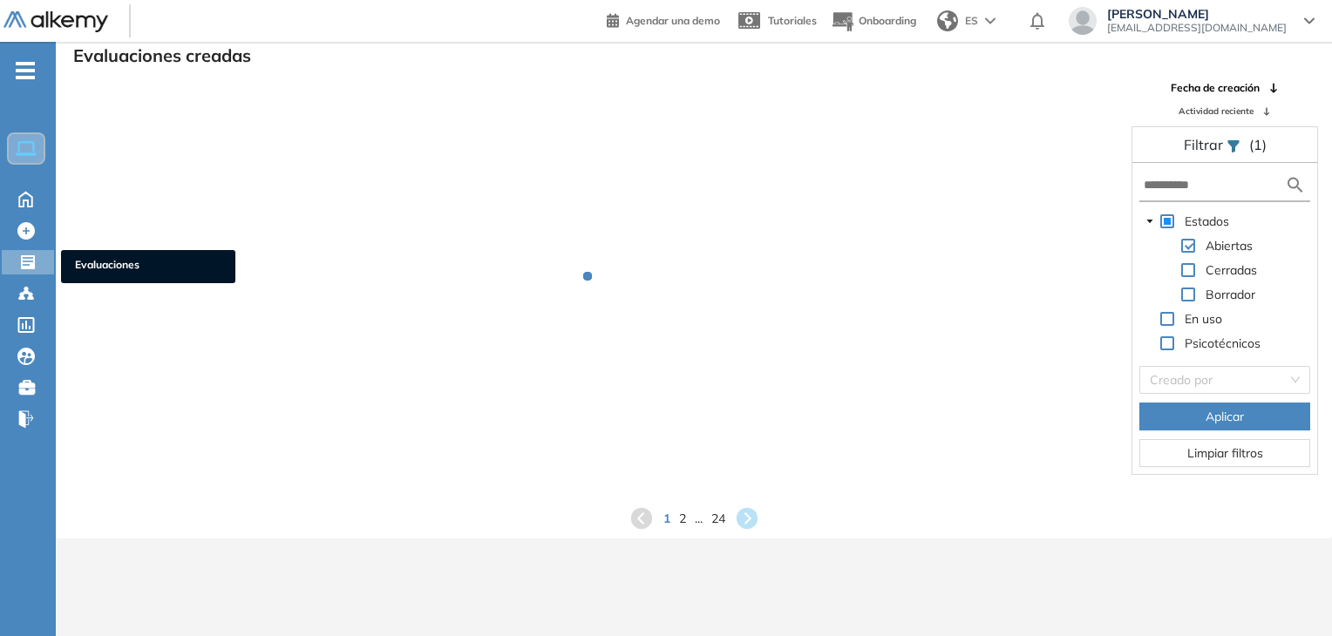
scroll to position [42, 0]
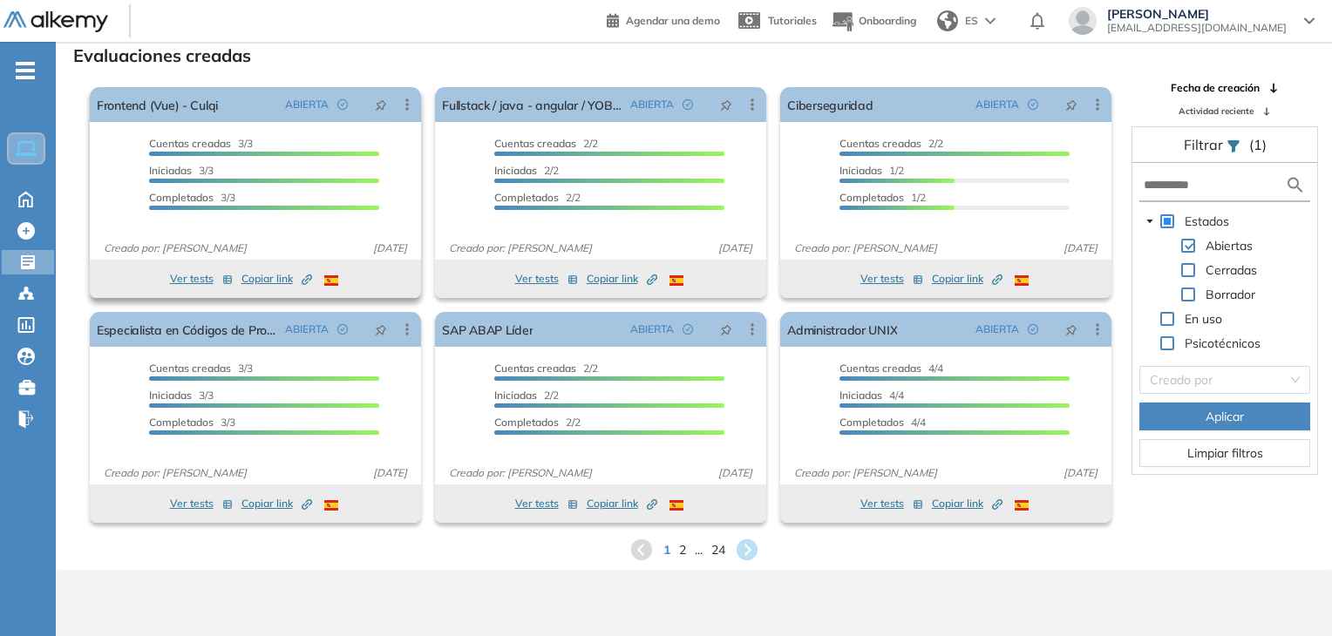
click at [275, 280] on span "Copiar link Created by potrace 1.16, written by [PERSON_NAME] [DATE]-[DATE]" at bounding box center [276, 279] width 71 height 16
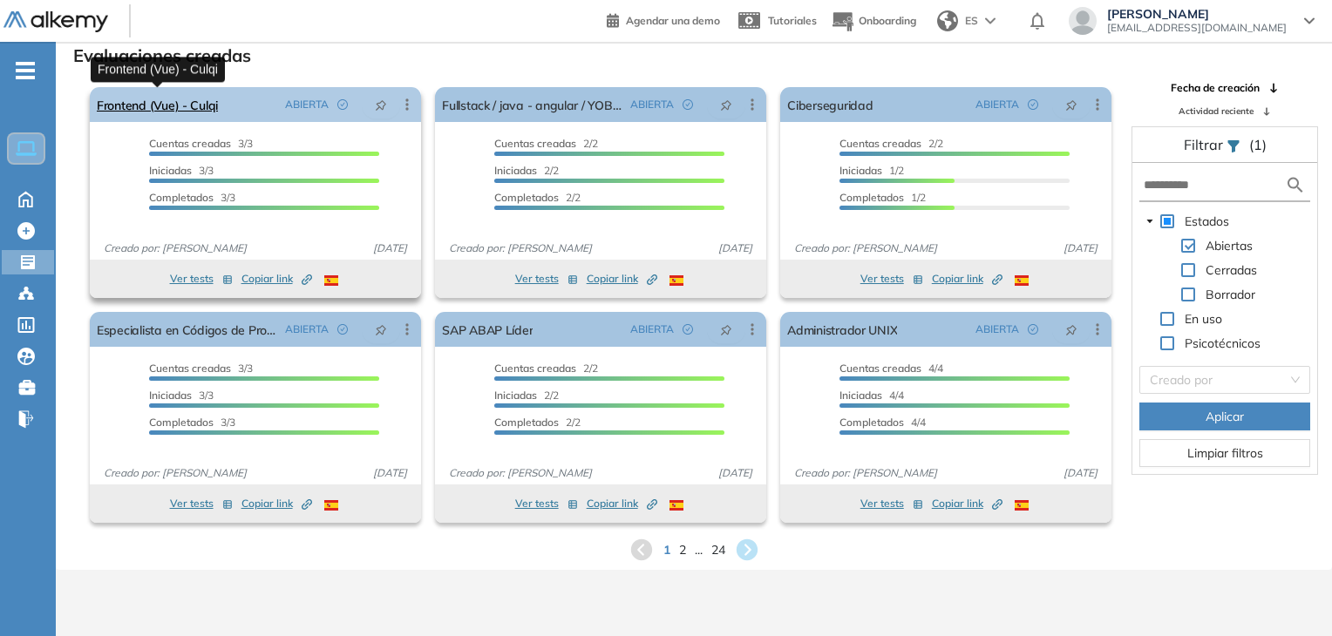
click at [174, 110] on link "Frontend (Vue) - Culqi" at bounding box center [157, 104] width 121 height 35
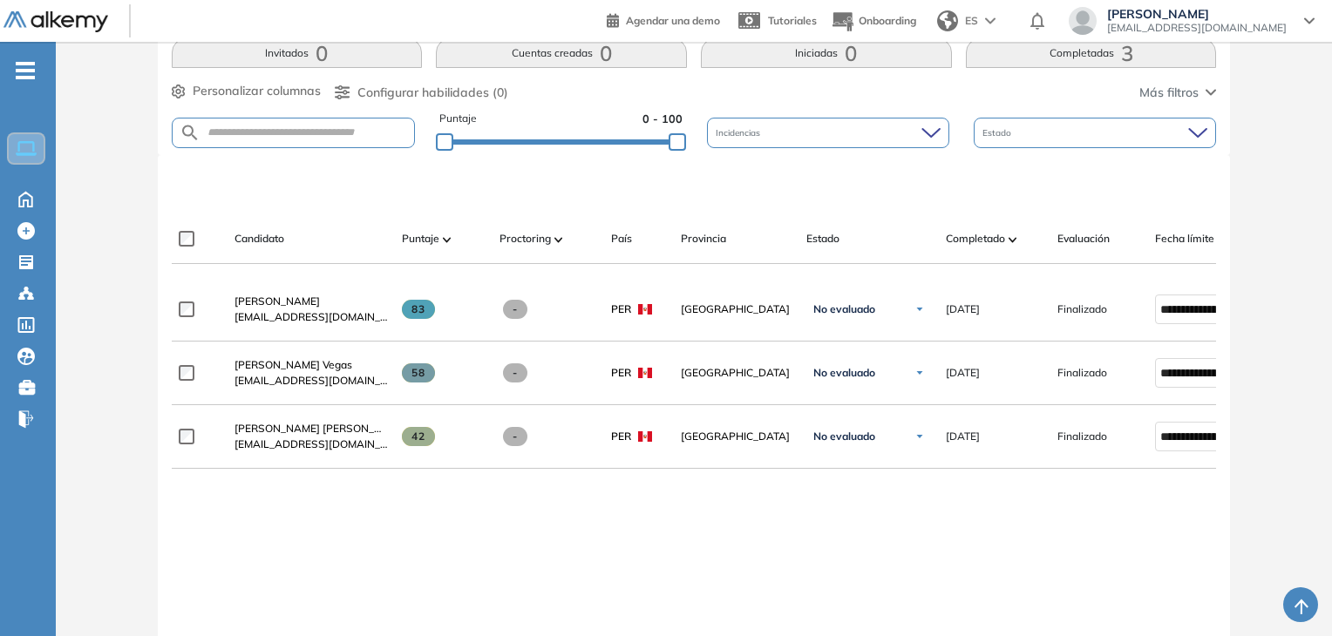
scroll to position [349, 0]
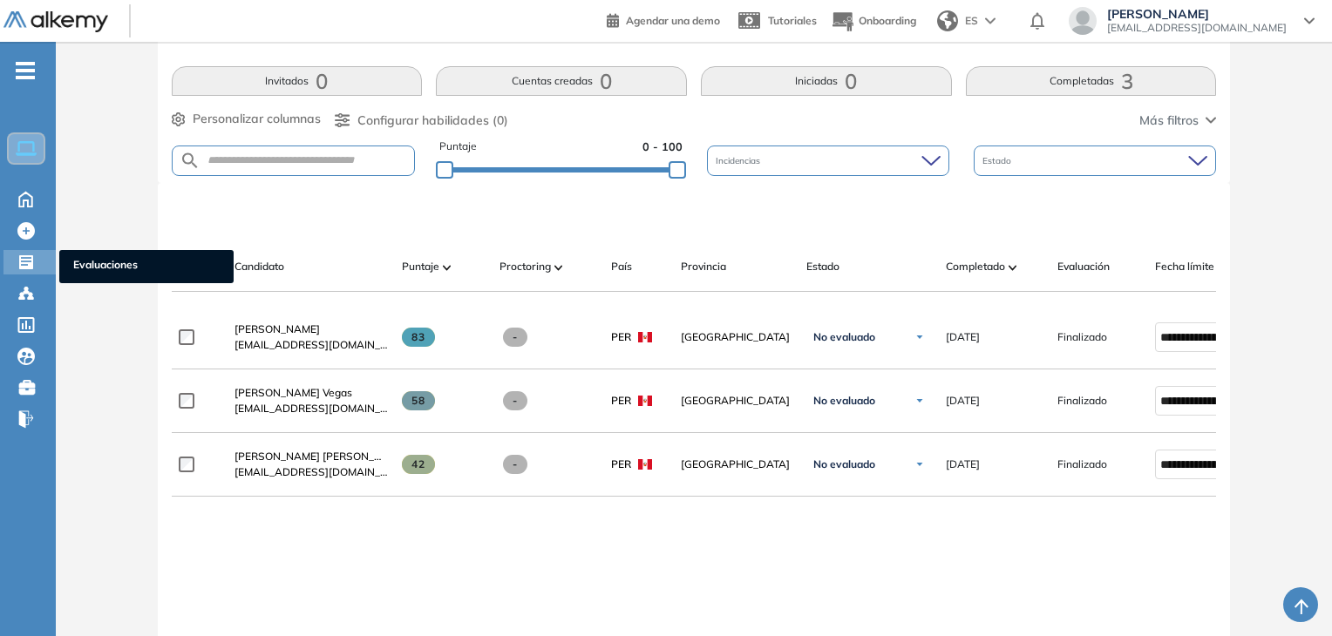
click at [42, 261] on div "Evaluaciones Evaluaciones" at bounding box center [29, 262] width 52 height 24
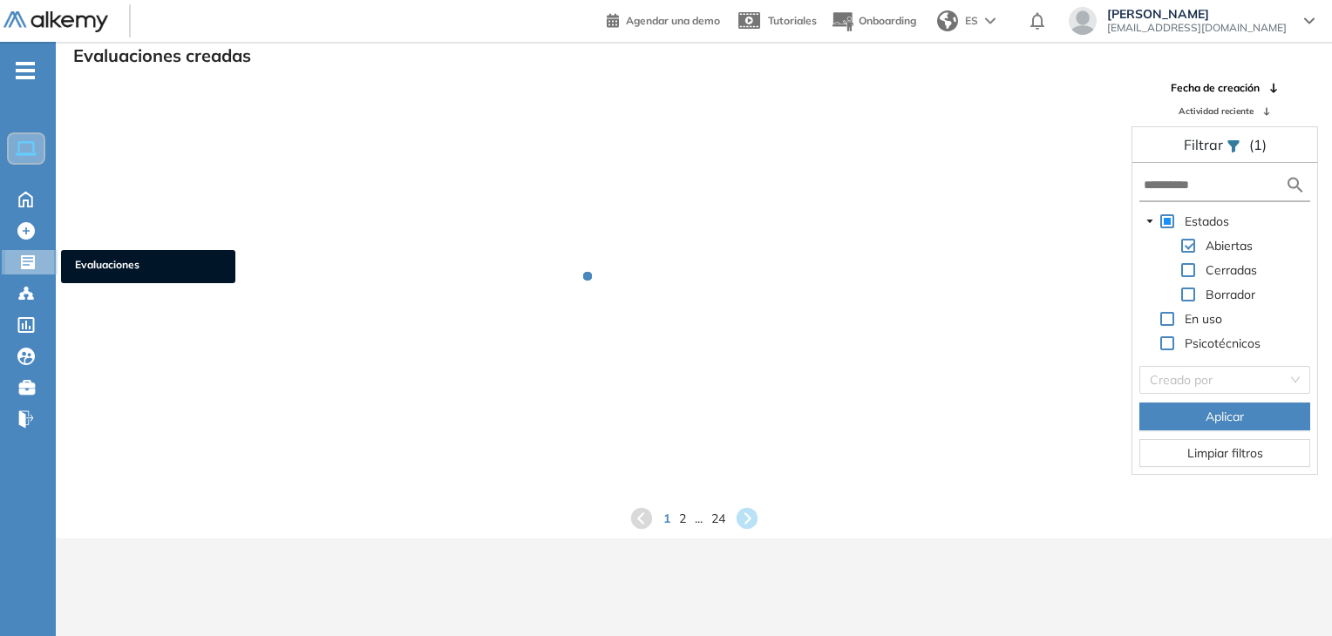
scroll to position [42, 0]
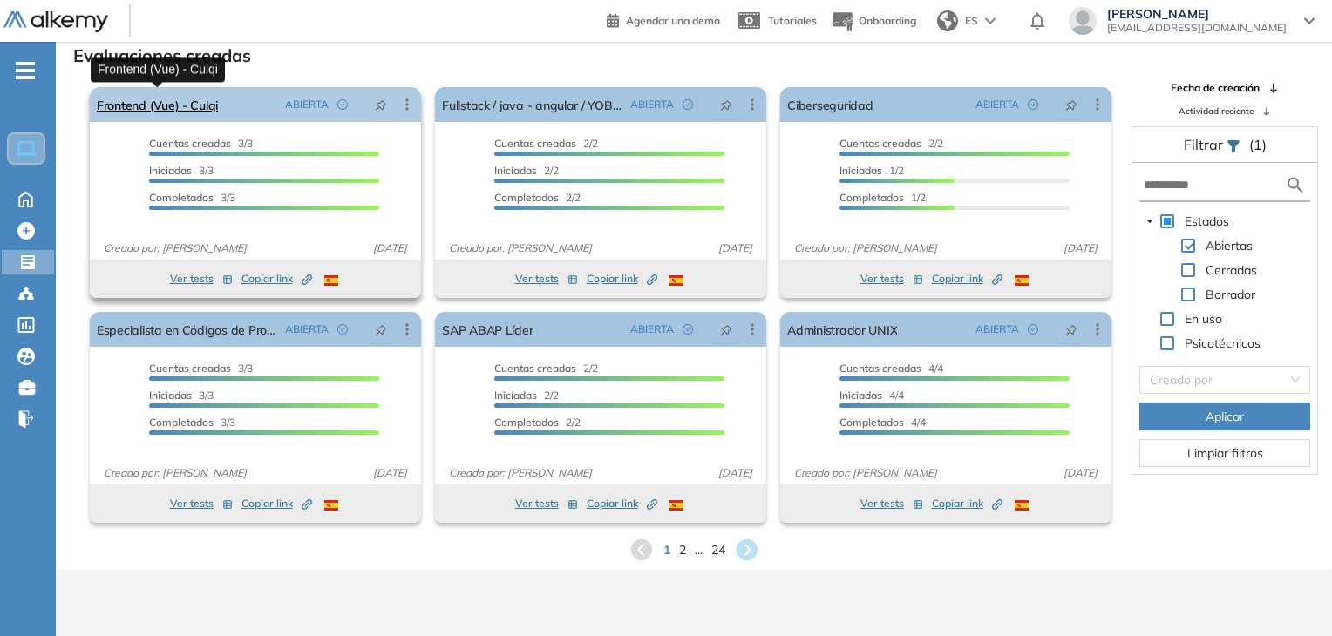
click at [160, 98] on link "Frontend (Vue) - Culqi" at bounding box center [157, 104] width 121 height 35
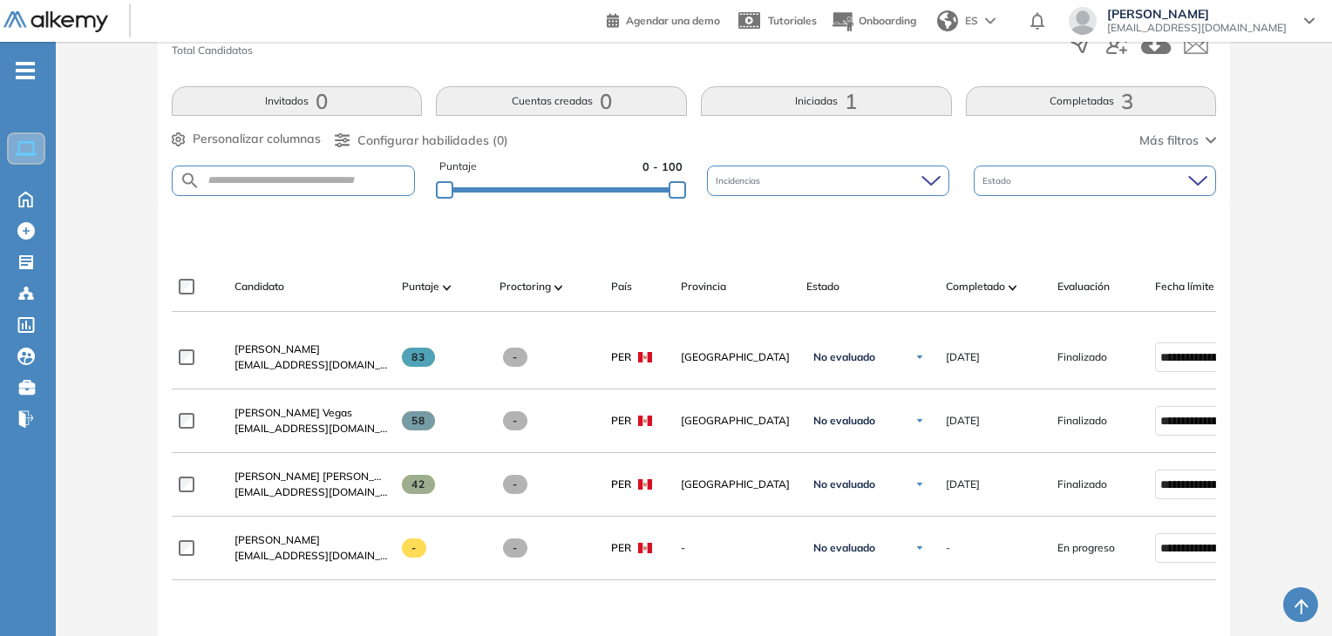
scroll to position [436, 0]
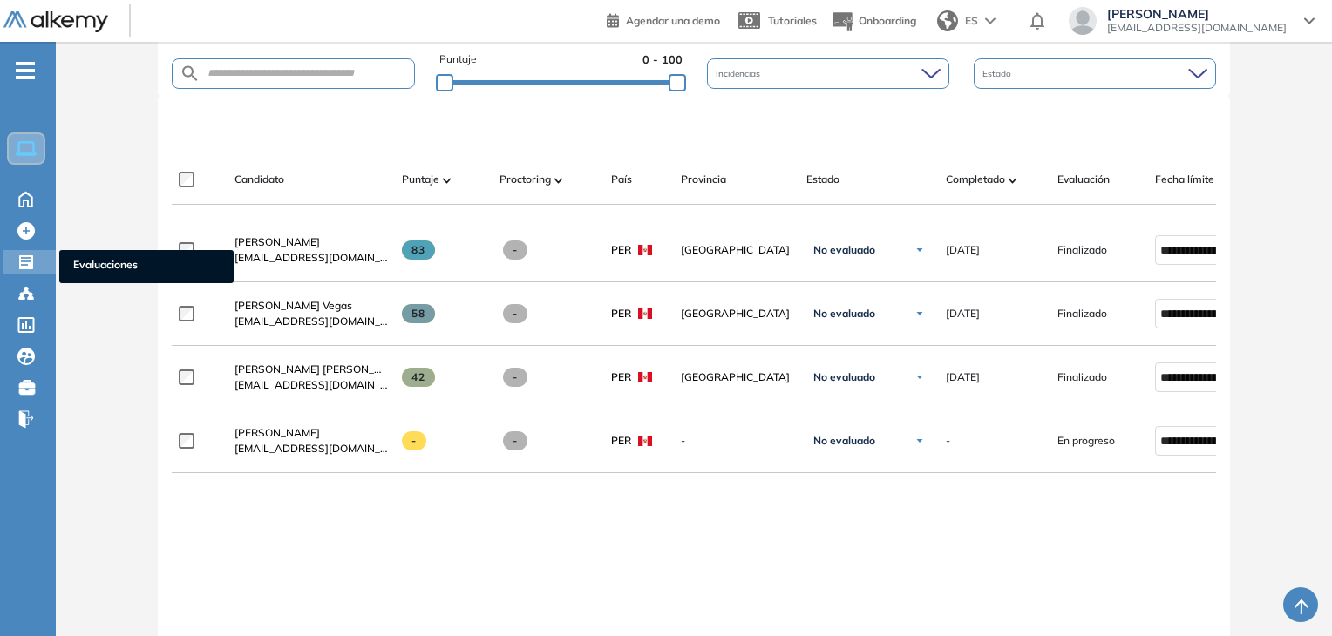
click at [17, 266] on icon at bounding box center [25, 262] width 17 height 17
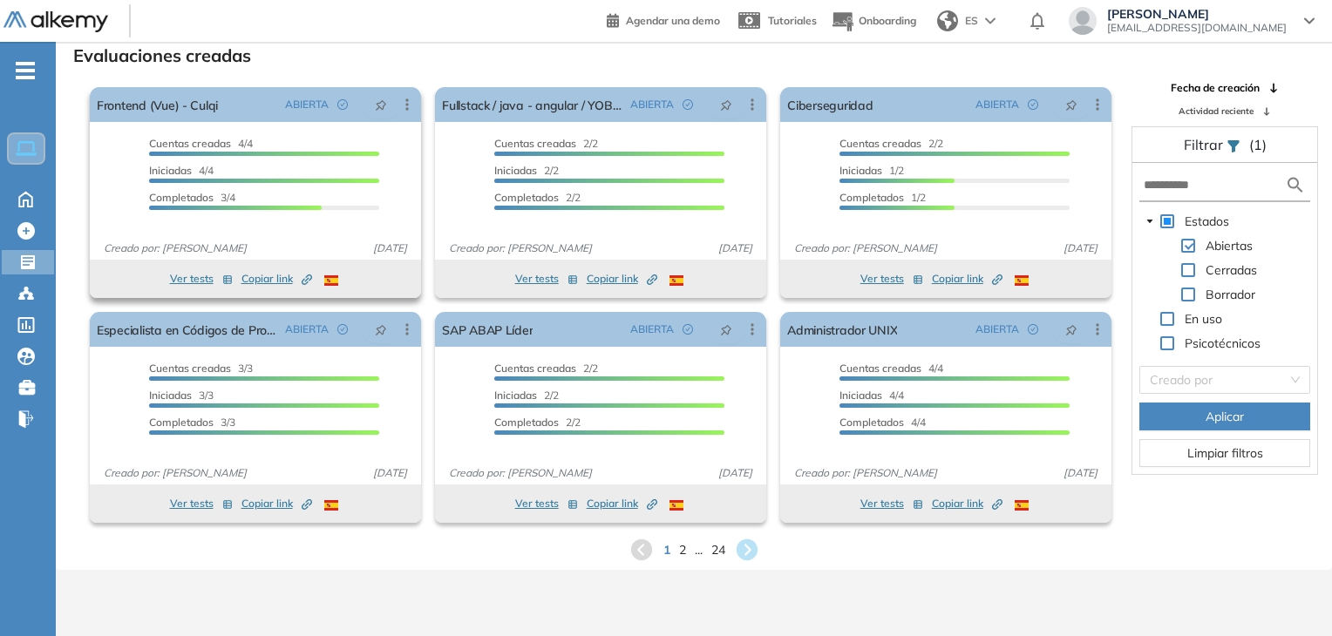
click at [260, 274] on span "Copiar link Created by potrace 1.16, written by [PERSON_NAME] [DATE]-[DATE]" at bounding box center [276, 279] width 71 height 16
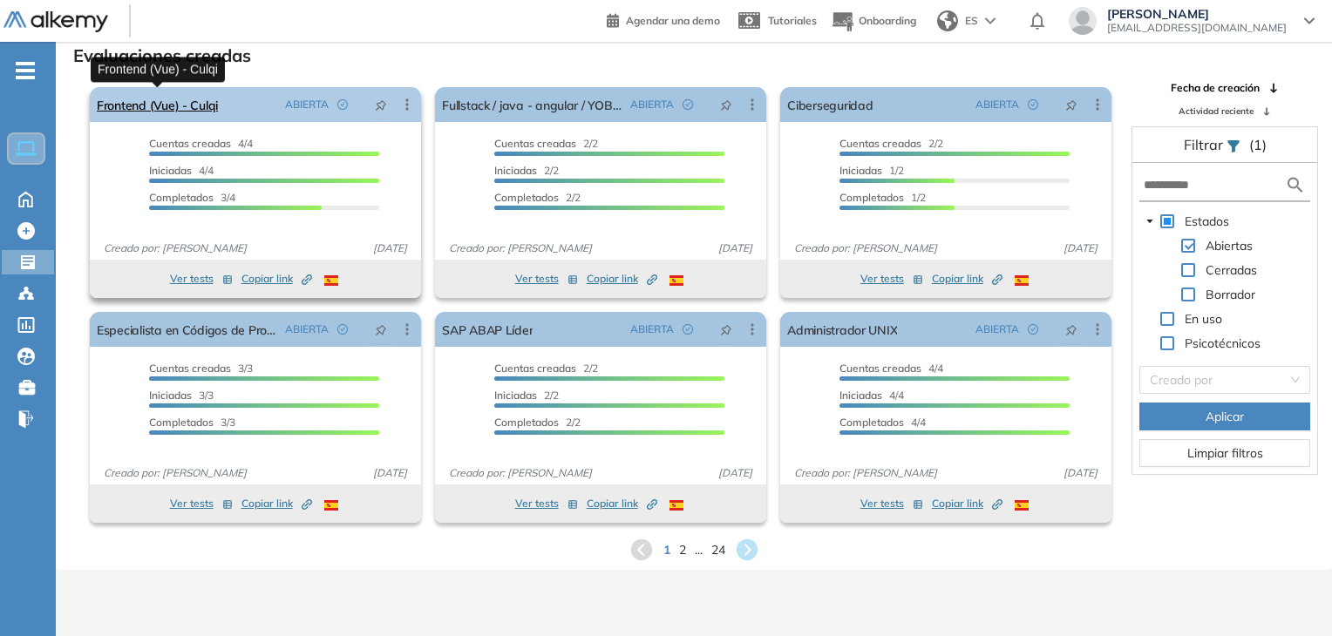
click at [151, 118] on link "Frontend (Vue) - Culqi" at bounding box center [157, 104] width 121 height 35
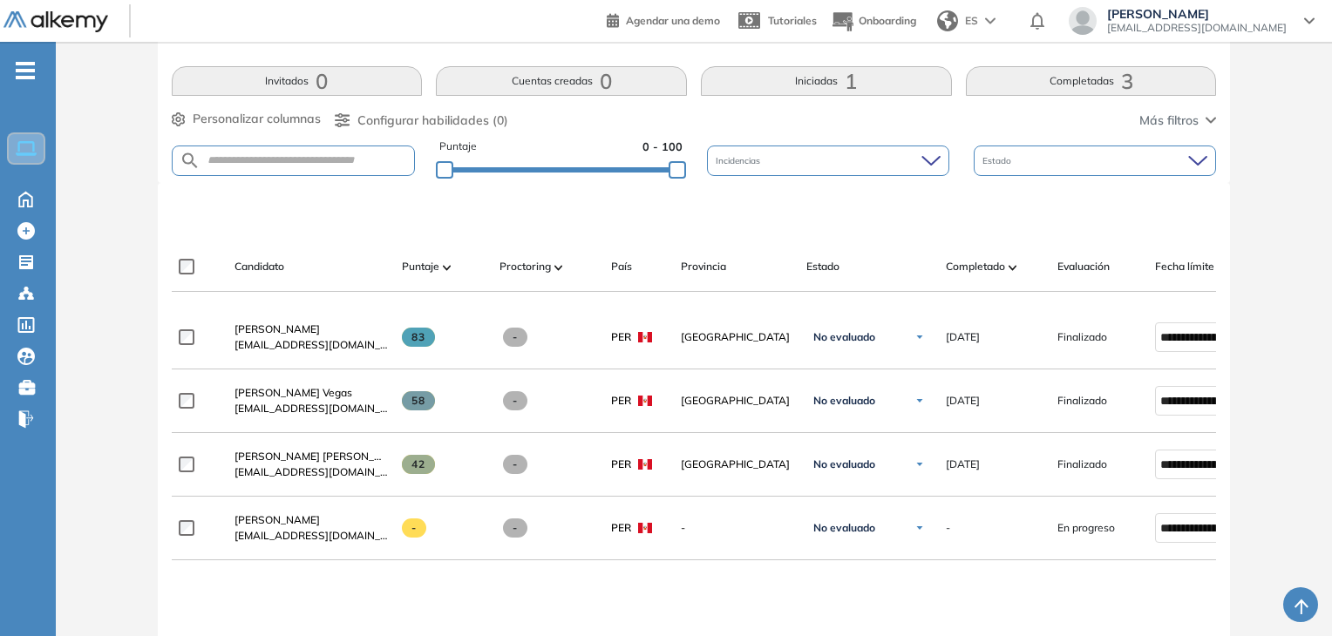
scroll to position [523, 0]
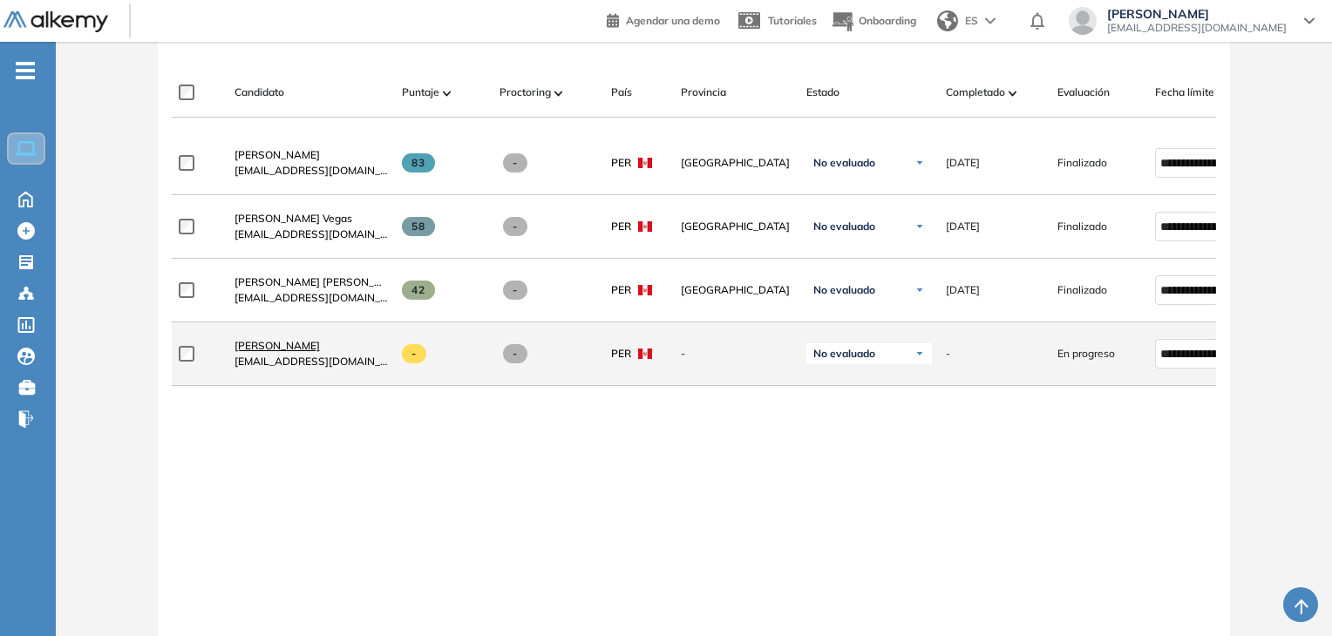
click at [320, 346] on span "[PERSON_NAME]" at bounding box center [276, 345] width 85 height 13
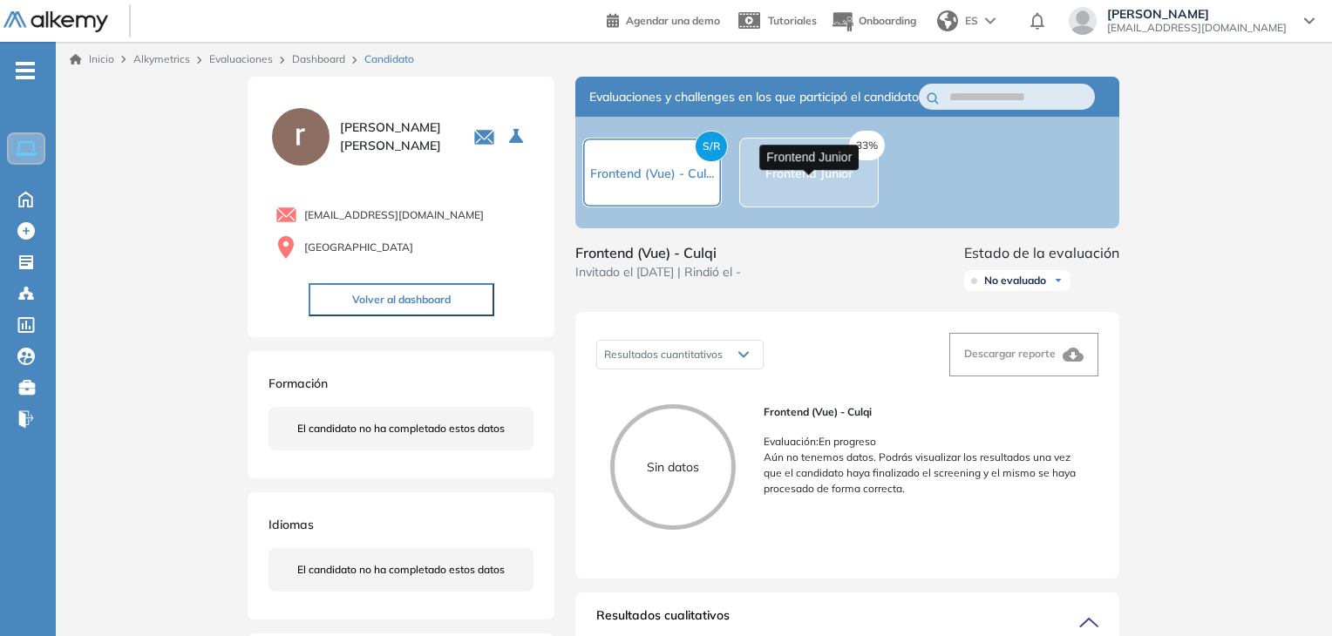
click at [828, 181] on span "Frontend Junior" at bounding box center [808, 174] width 87 height 16
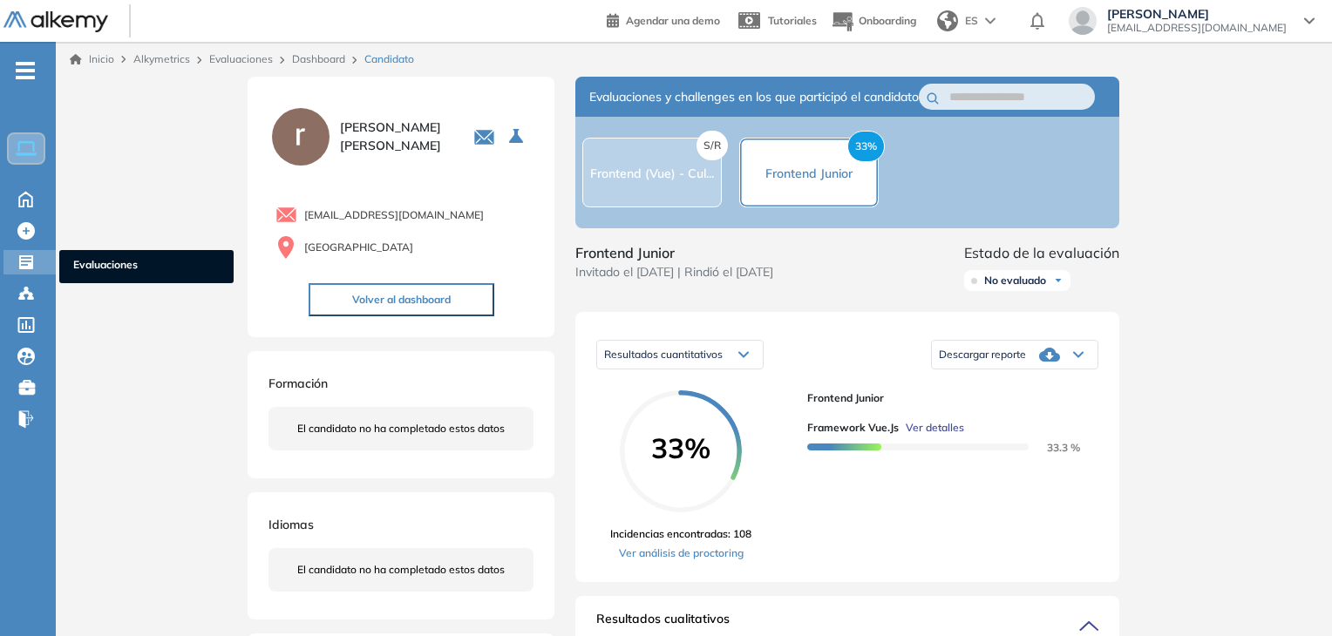
click at [19, 254] on icon at bounding box center [25, 262] width 17 height 17
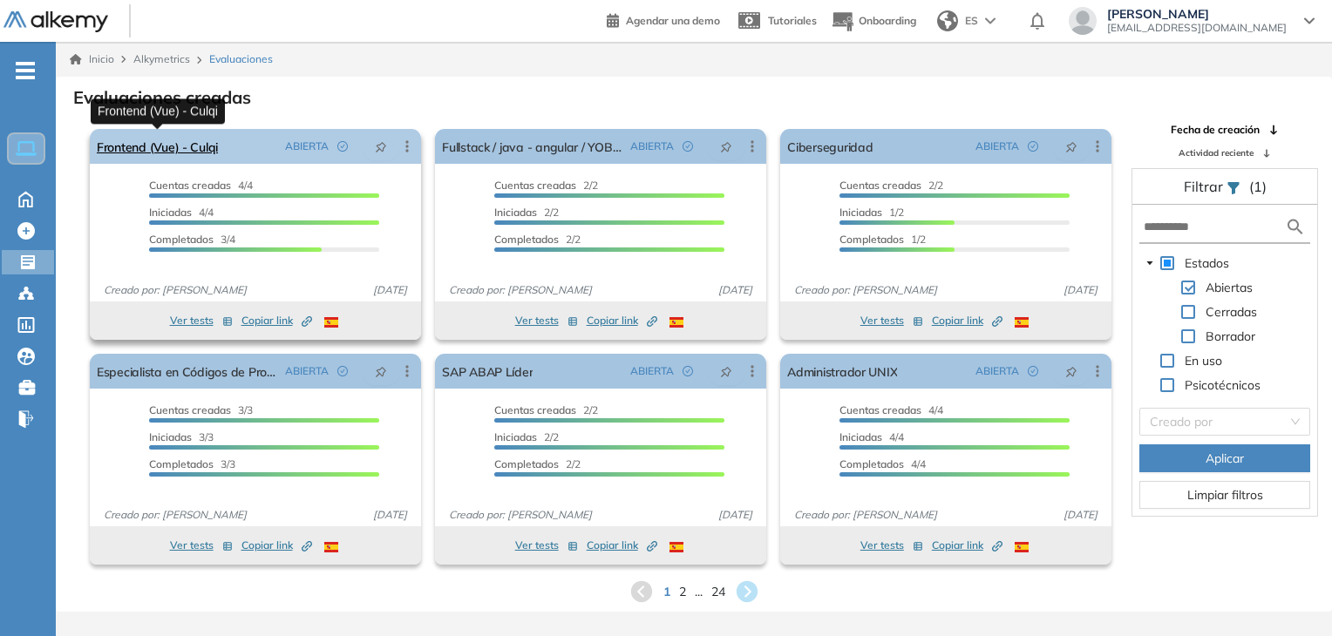
click at [166, 153] on link "Frontend (Vue) - Culqi" at bounding box center [157, 146] width 121 height 35
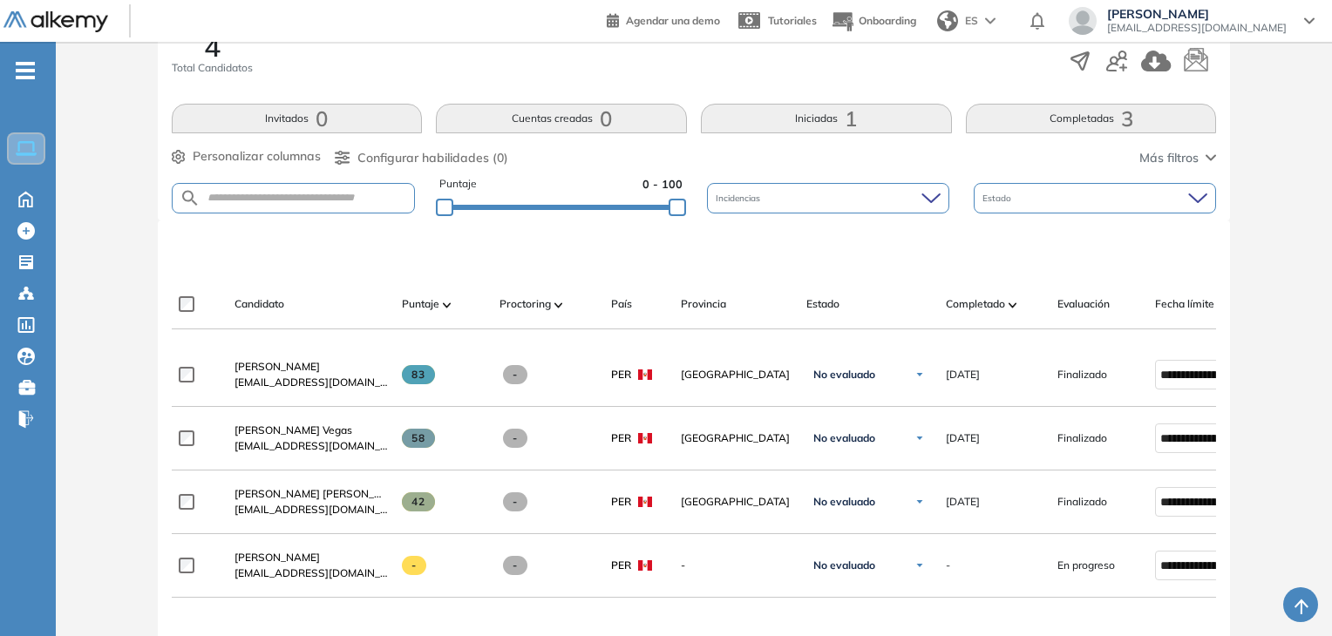
scroll to position [349, 0]
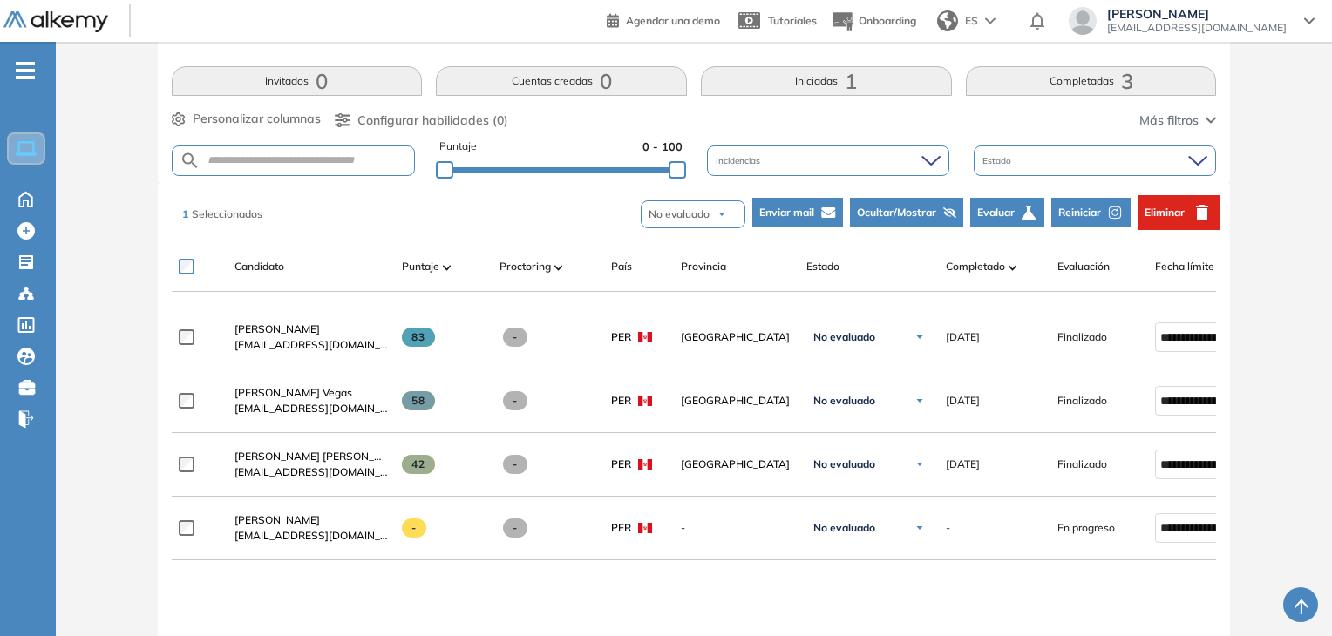
click at [1161, 214] on span "Eliminar" at bounding box center [1164, 213] width 40 height 16
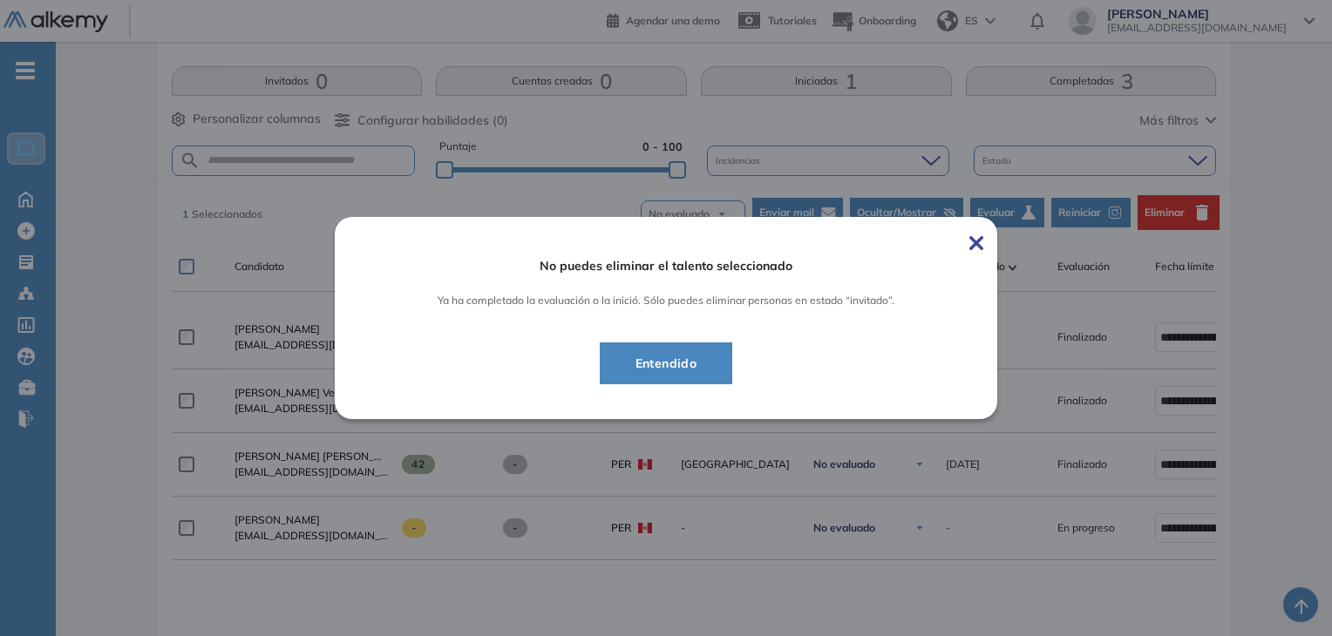
click at [981, 243] on img at bounding box center [976, 243] width 14 height 14
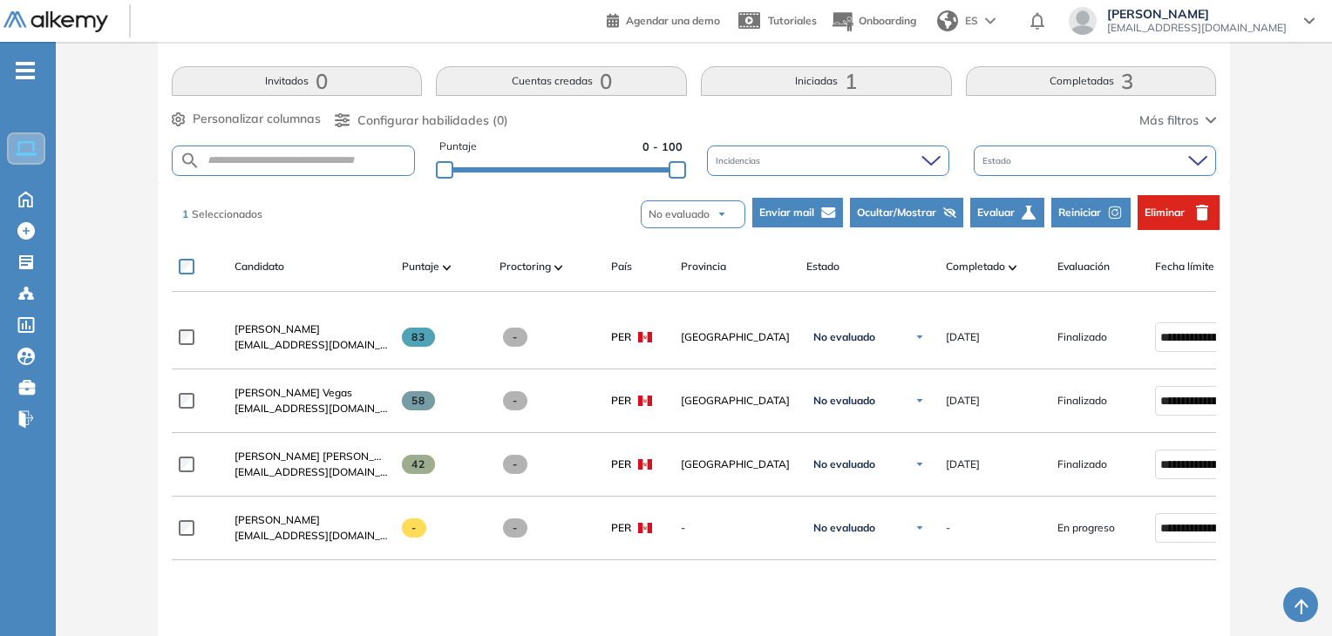
click at [896, 212] on span "Ocultar/Mostrar" at bounding box center [896, 213] width 79 height 16
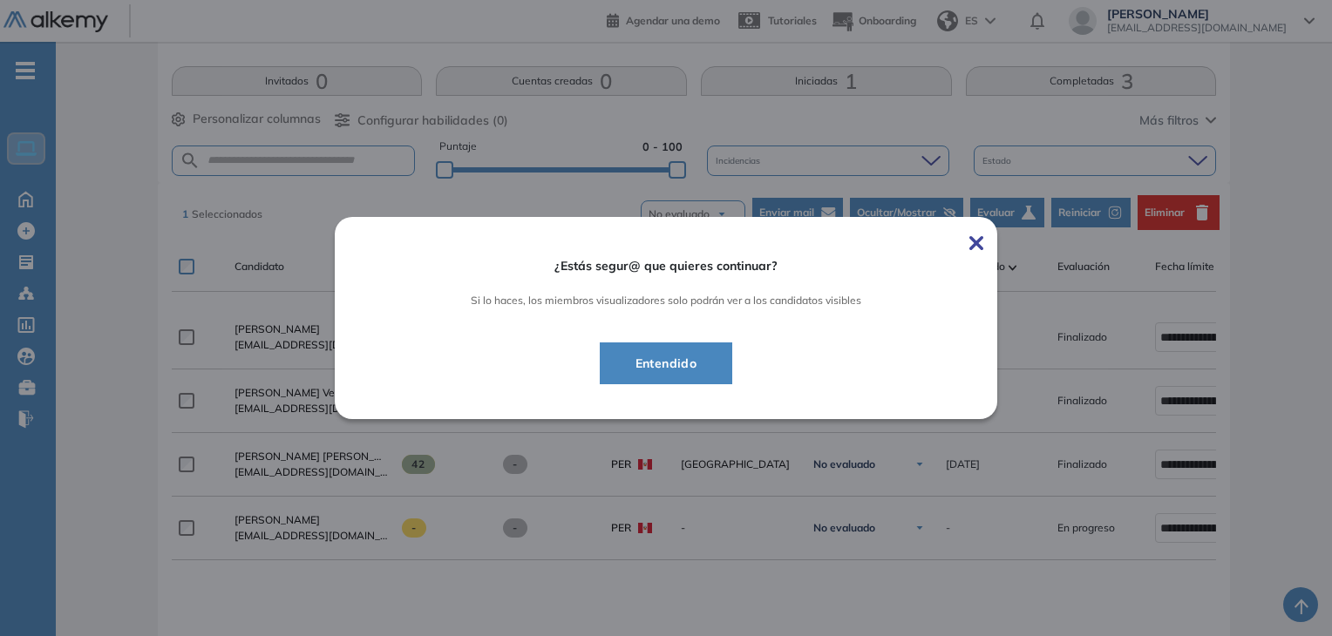
click at [688, 365] on span "Entendido" at bounding box center [666, 363] width 90 height 21
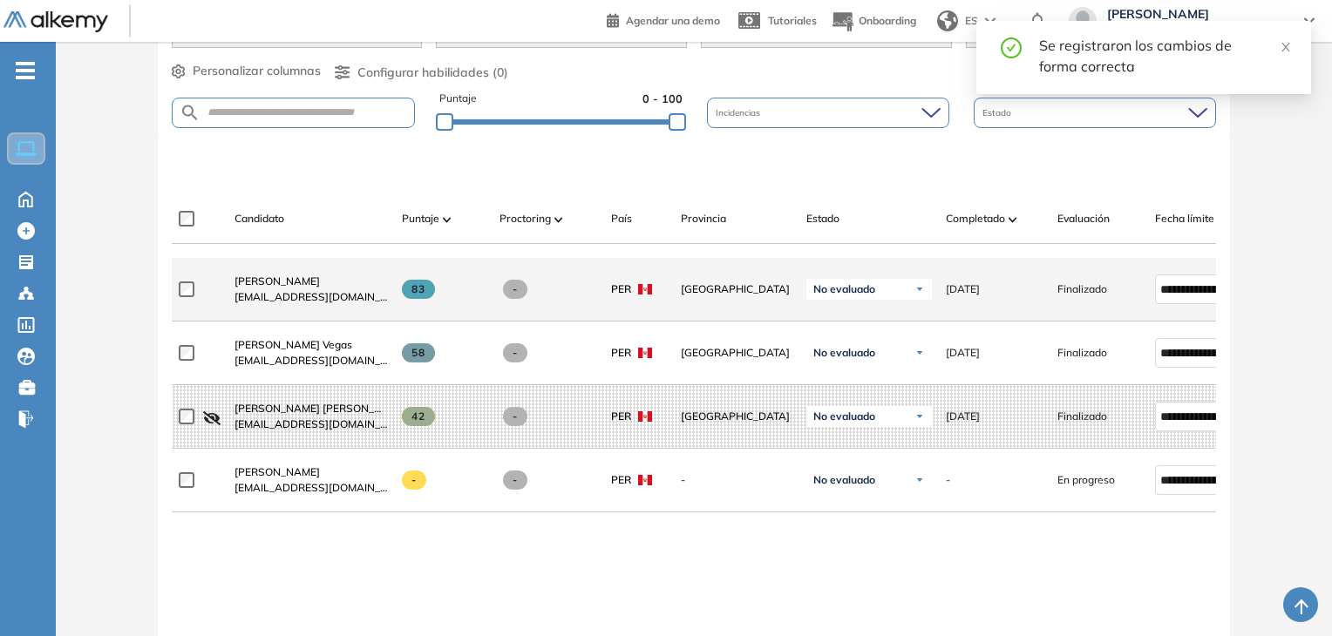
scroll to position [436, 0]
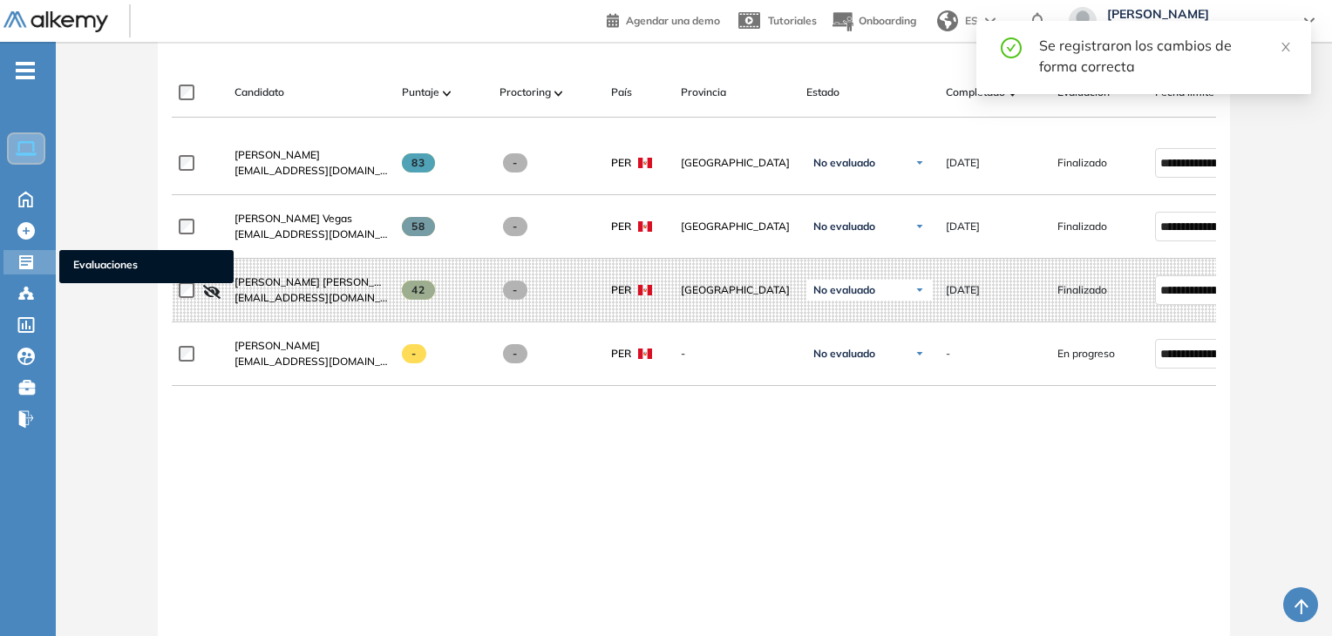
click at [21, 258] on icon at bounding box center [26, 262] width 14 height 14
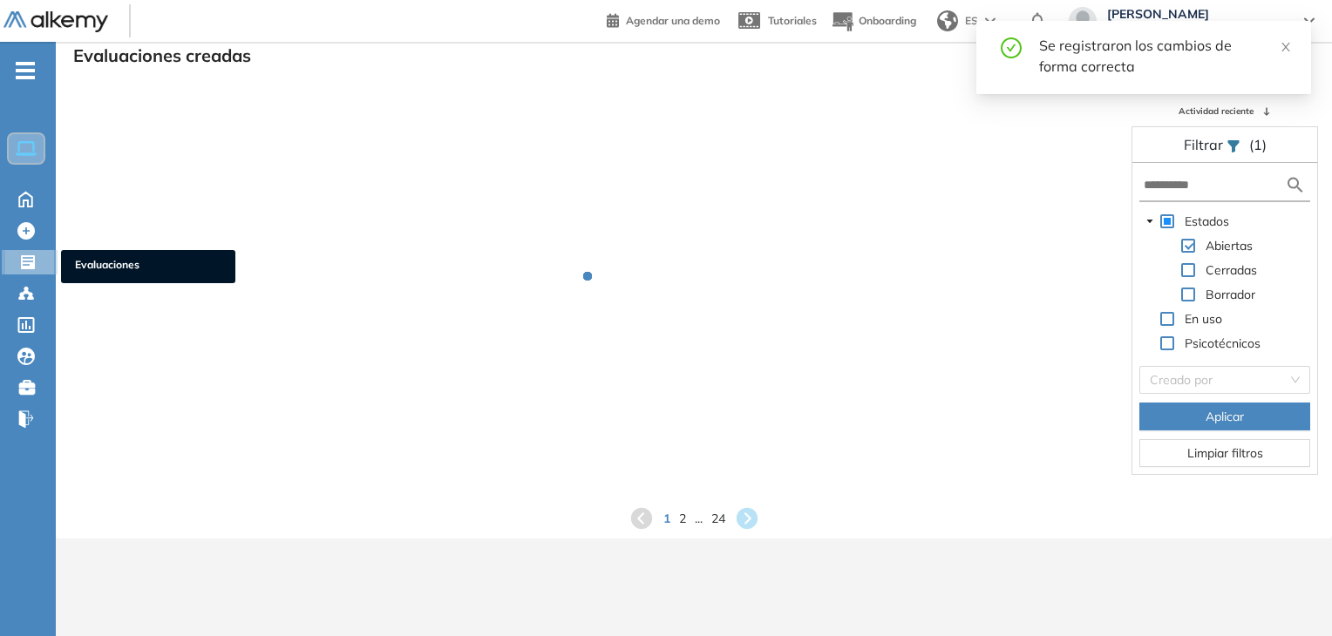
scroll to position [42, 0]
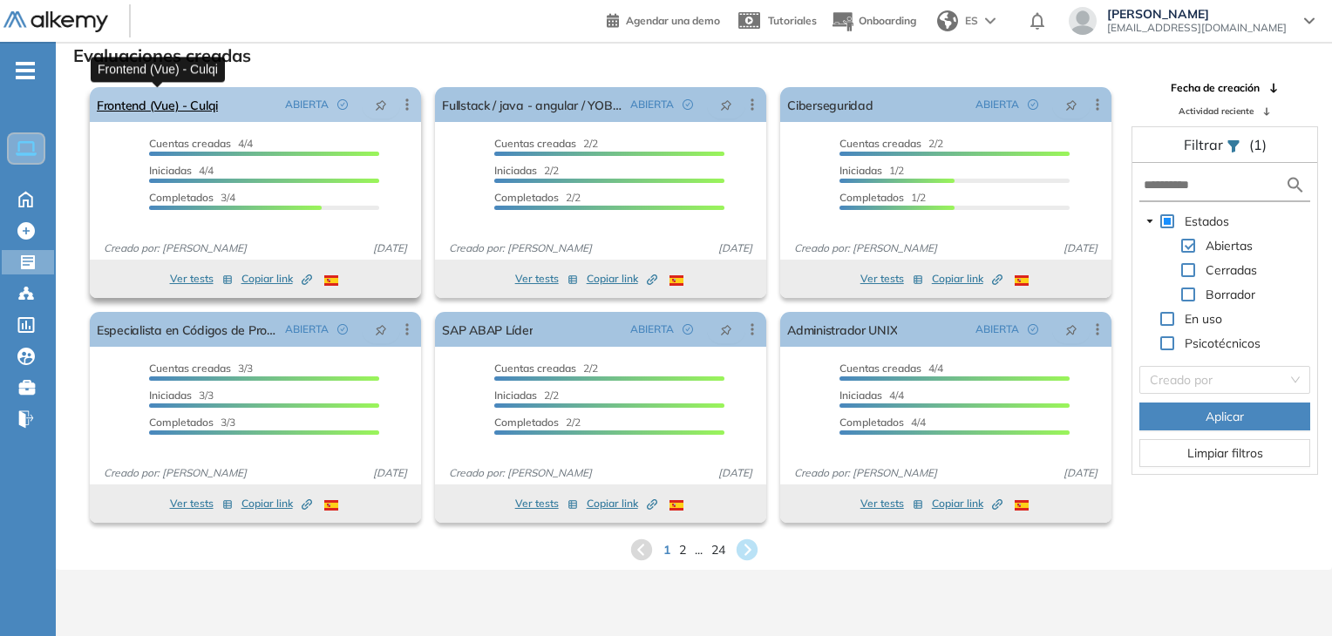
click at [190, 102] on link "Frontend (Vue) - Culqi" at bounding box center [157, 104] width 121 height 35
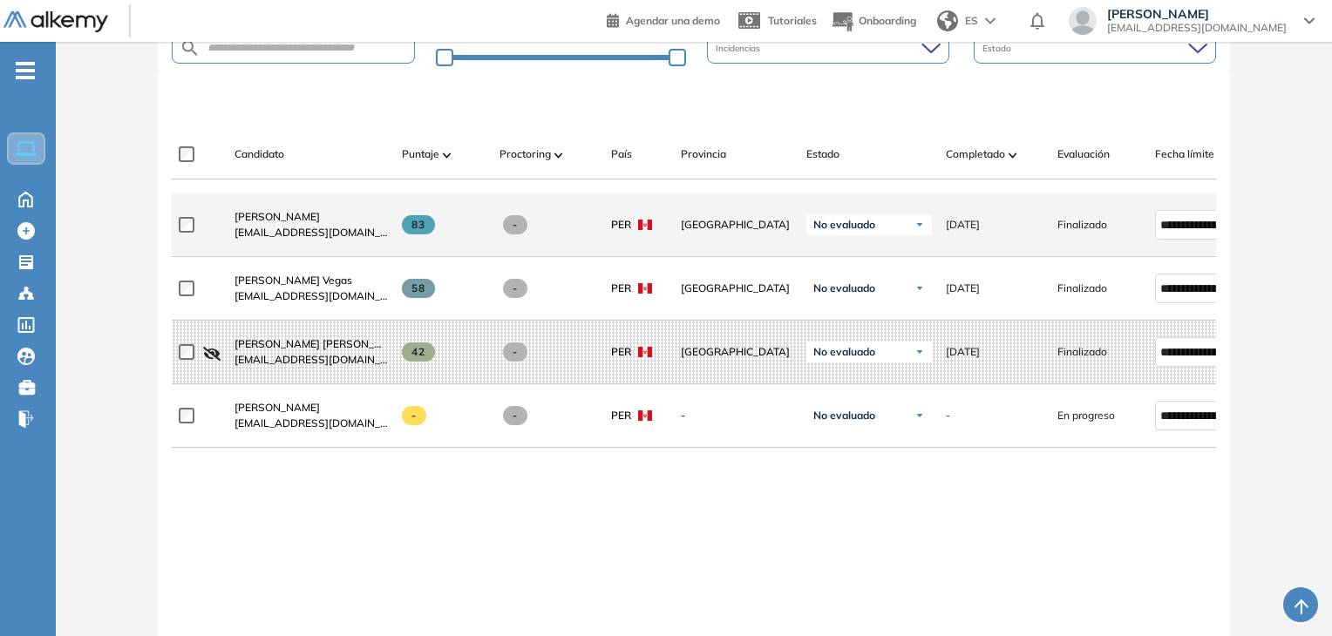
scroll to position [436, 0]
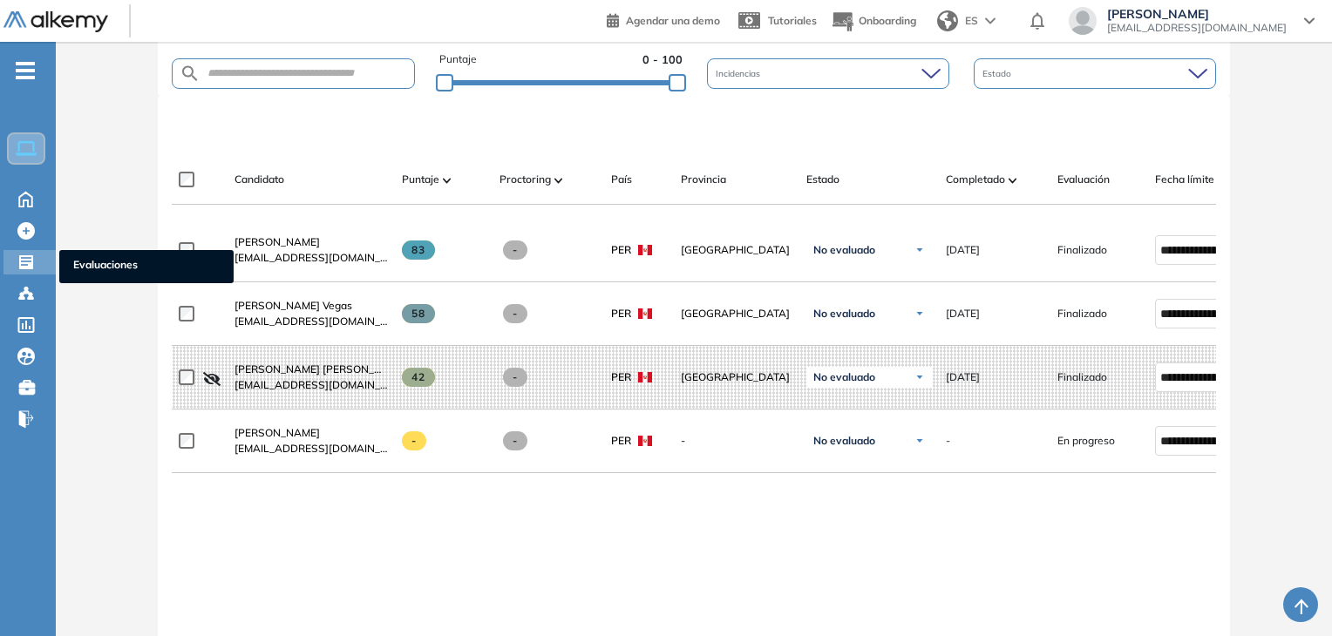
click at [23, 266] on icon at bounding box center [26, 262] width 14 height 14
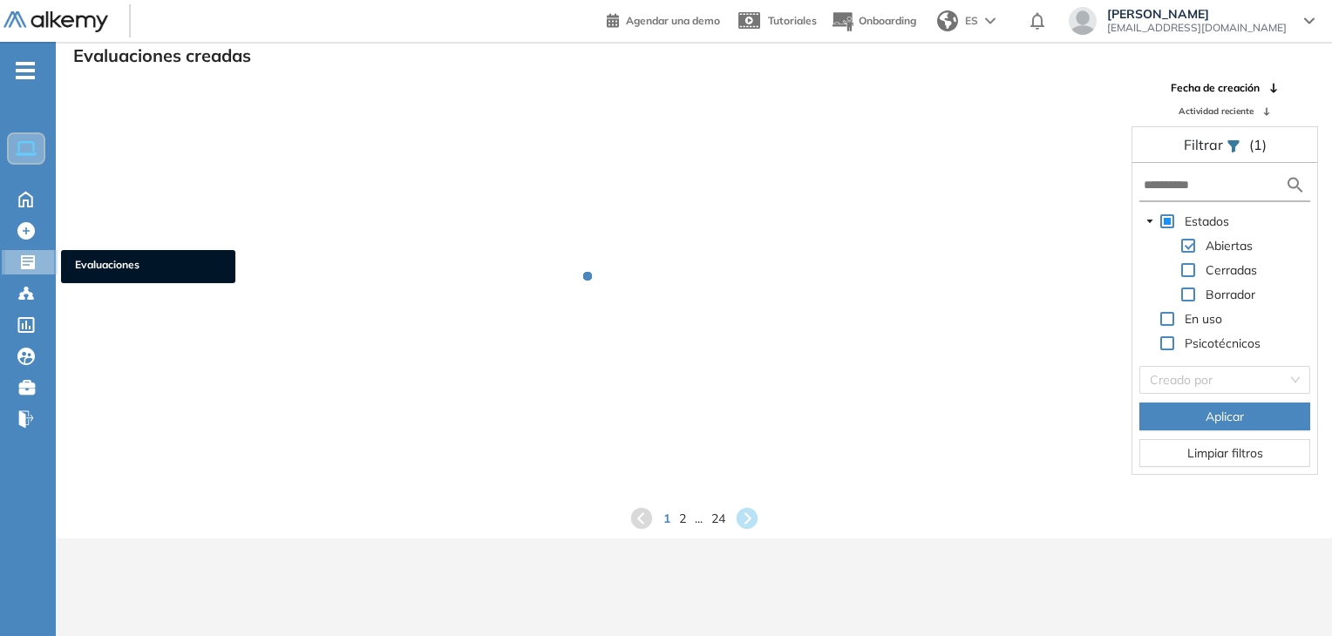
scroll to position [42, 0]
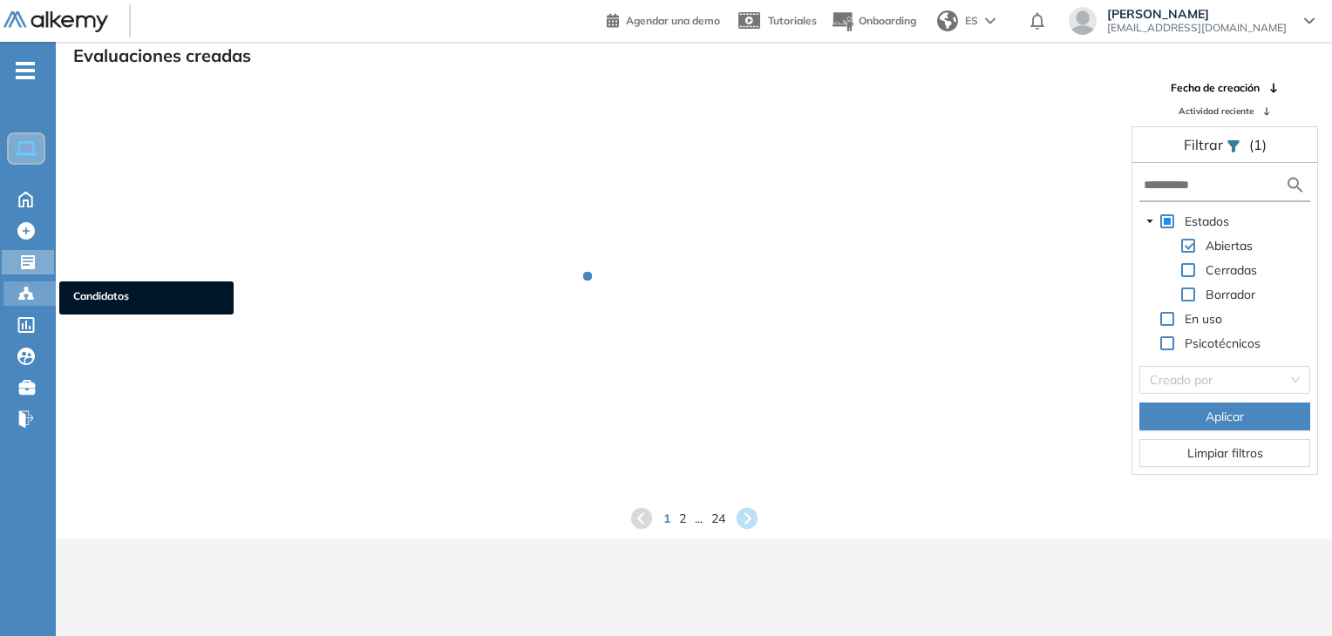
click at [24, 291] on icon at bounding box center [26, 292] width 5 height 3
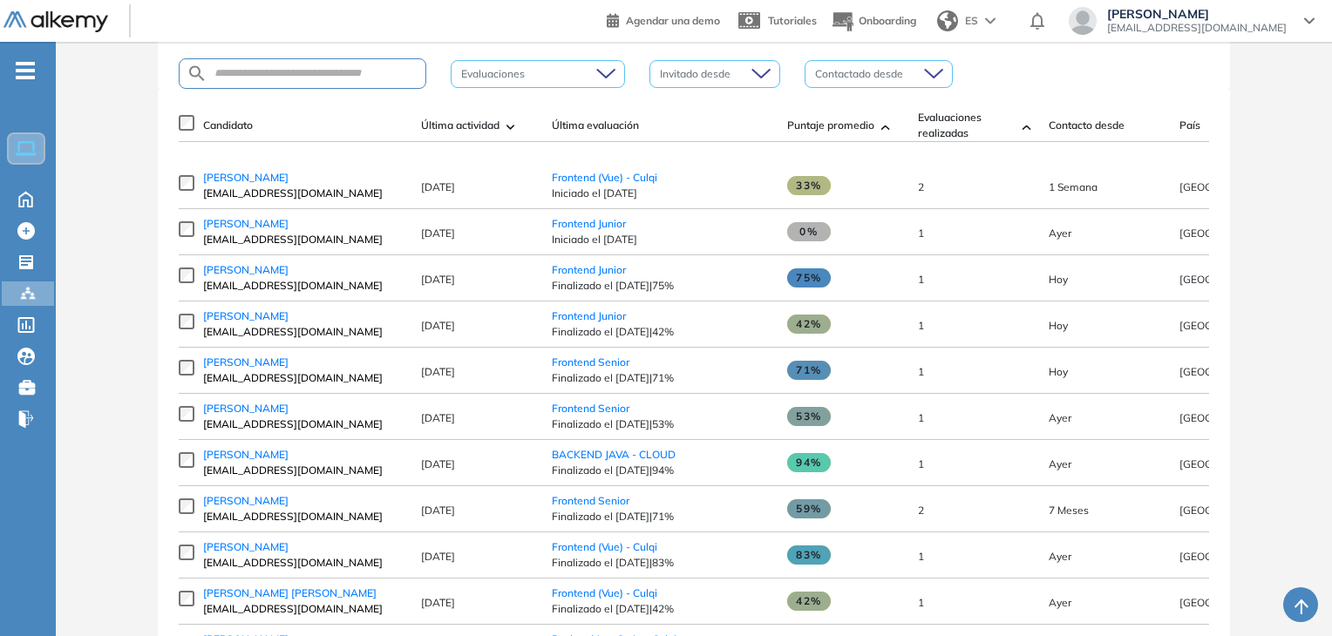
scroll to position [261, 0]
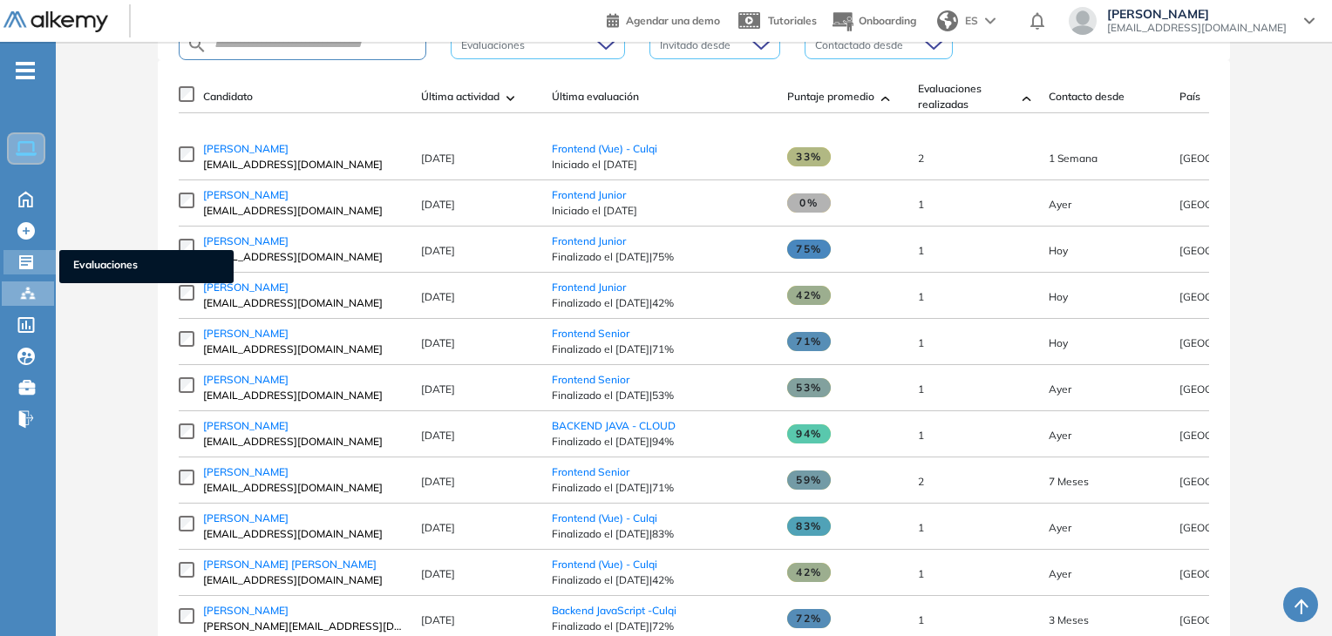
click at [35, 265] on div at bounding box center [27, 260] width 21 height 21
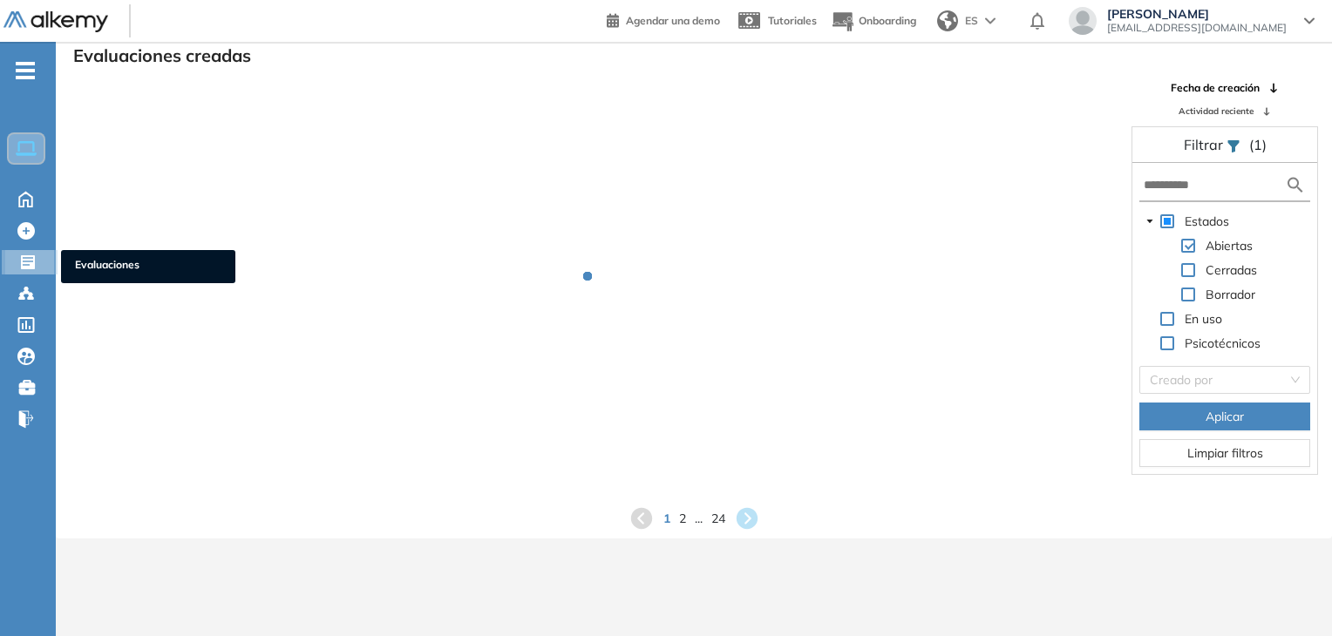
scroll to position [42, 0]
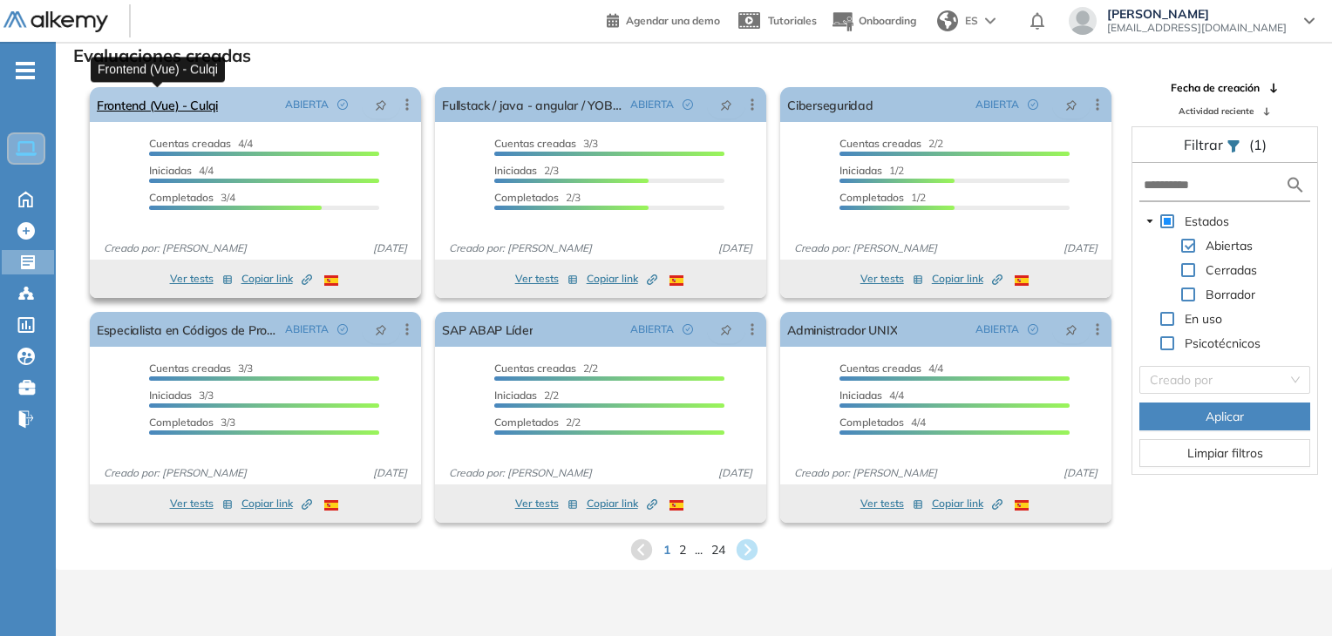
click at [172, 112] on link "Frontend (Vue) - Culqi" at bounding box center [157, 104] width 121 height 35
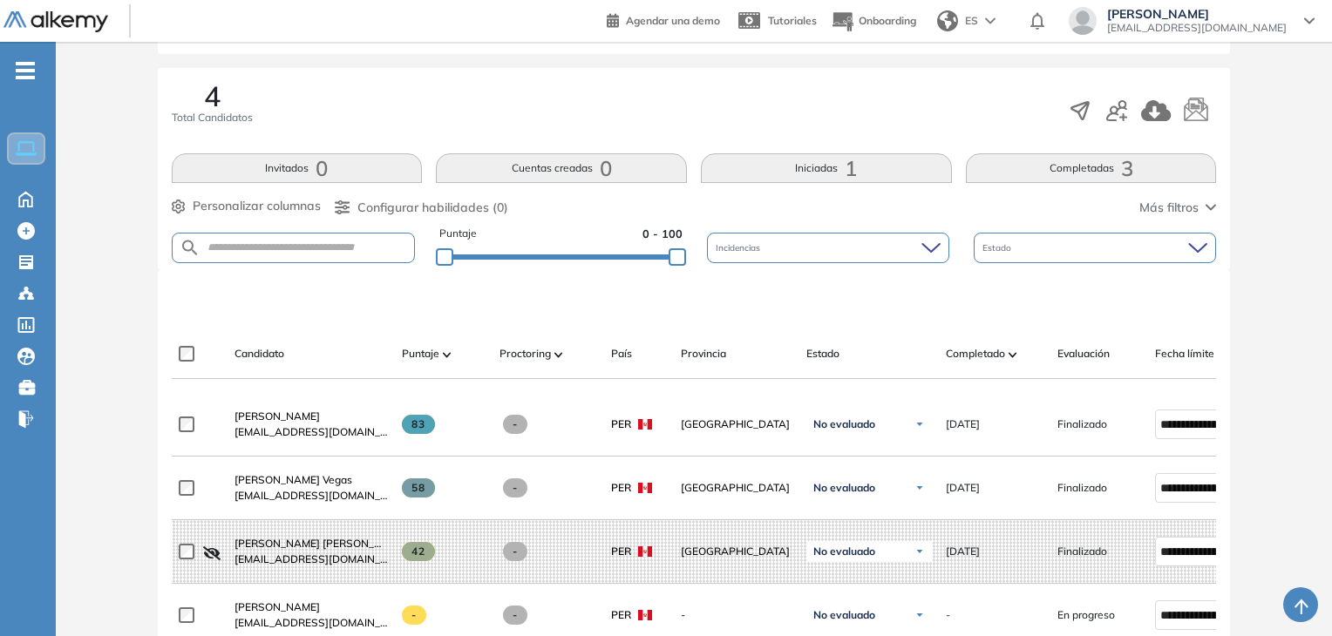
scroll to position [436, 0]
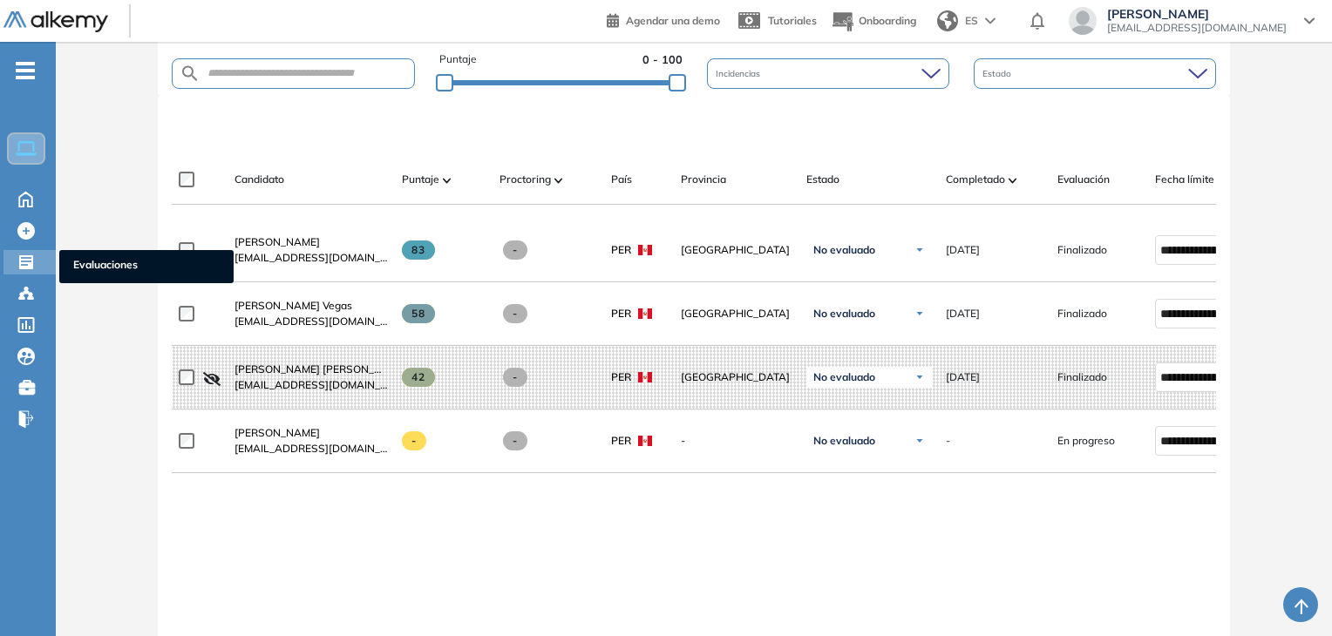
click at [37, 268] on div at bounding box center [27, 260] width 21 height 21
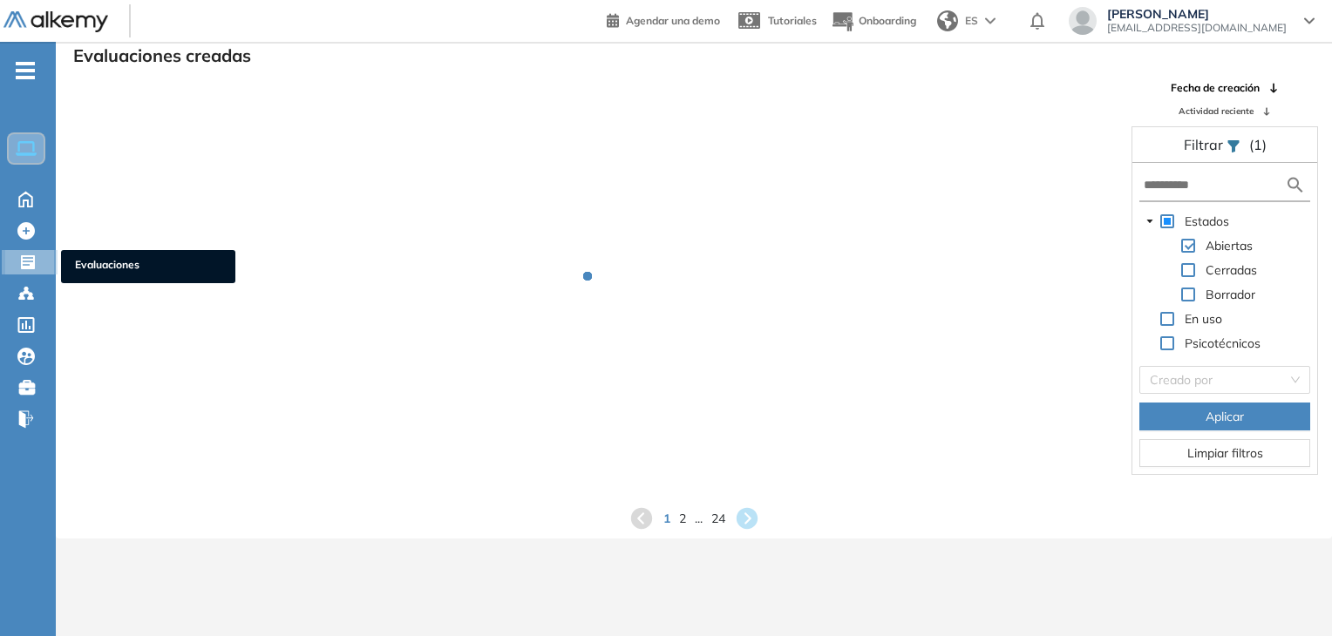
scroll to position [42, 0]
